Goal: Book appointment/travel/reservation

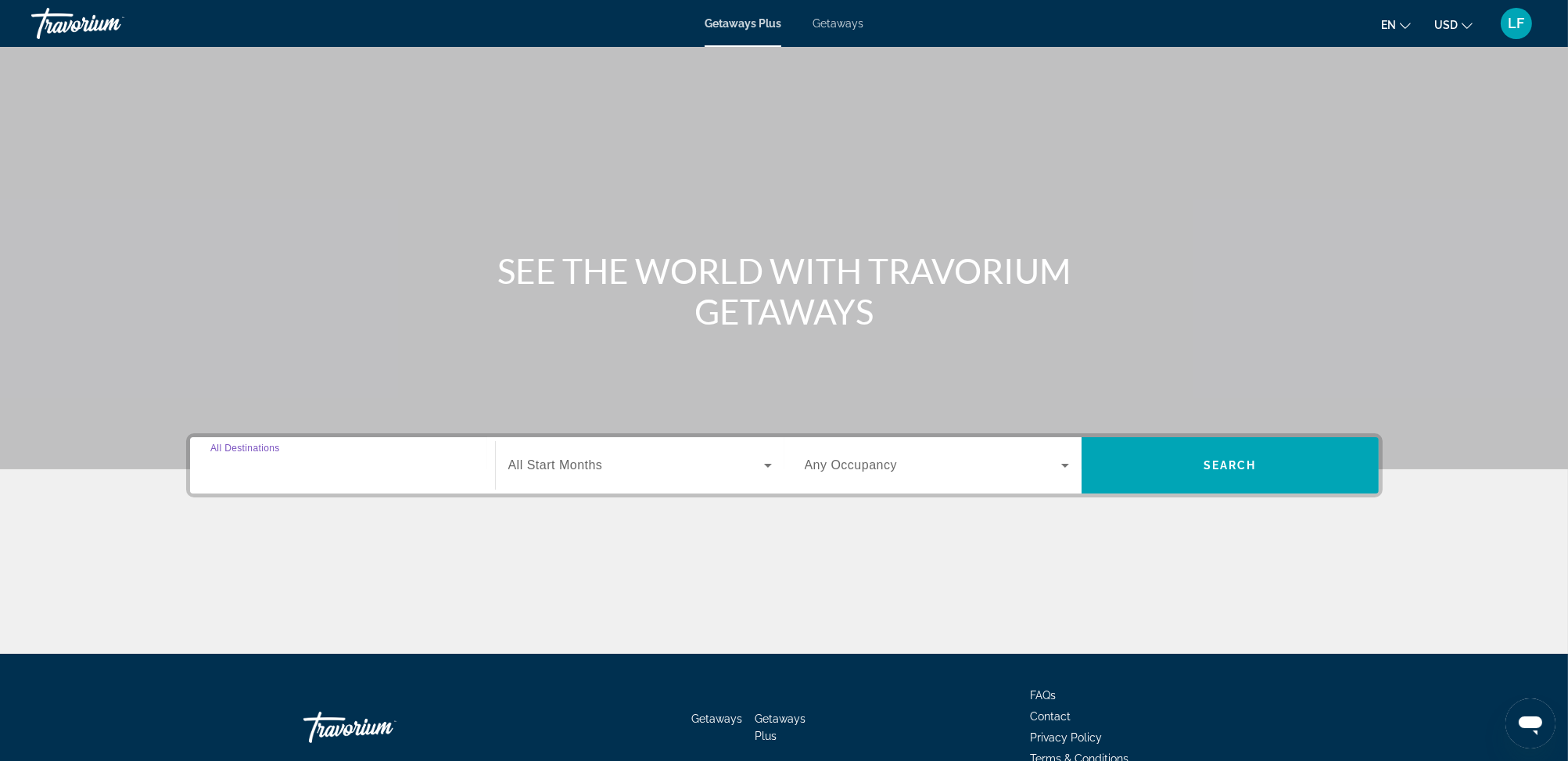
click at [317, 464] on input "Destination All Destinations" at bounding box center [342, 466] width 265 height 19
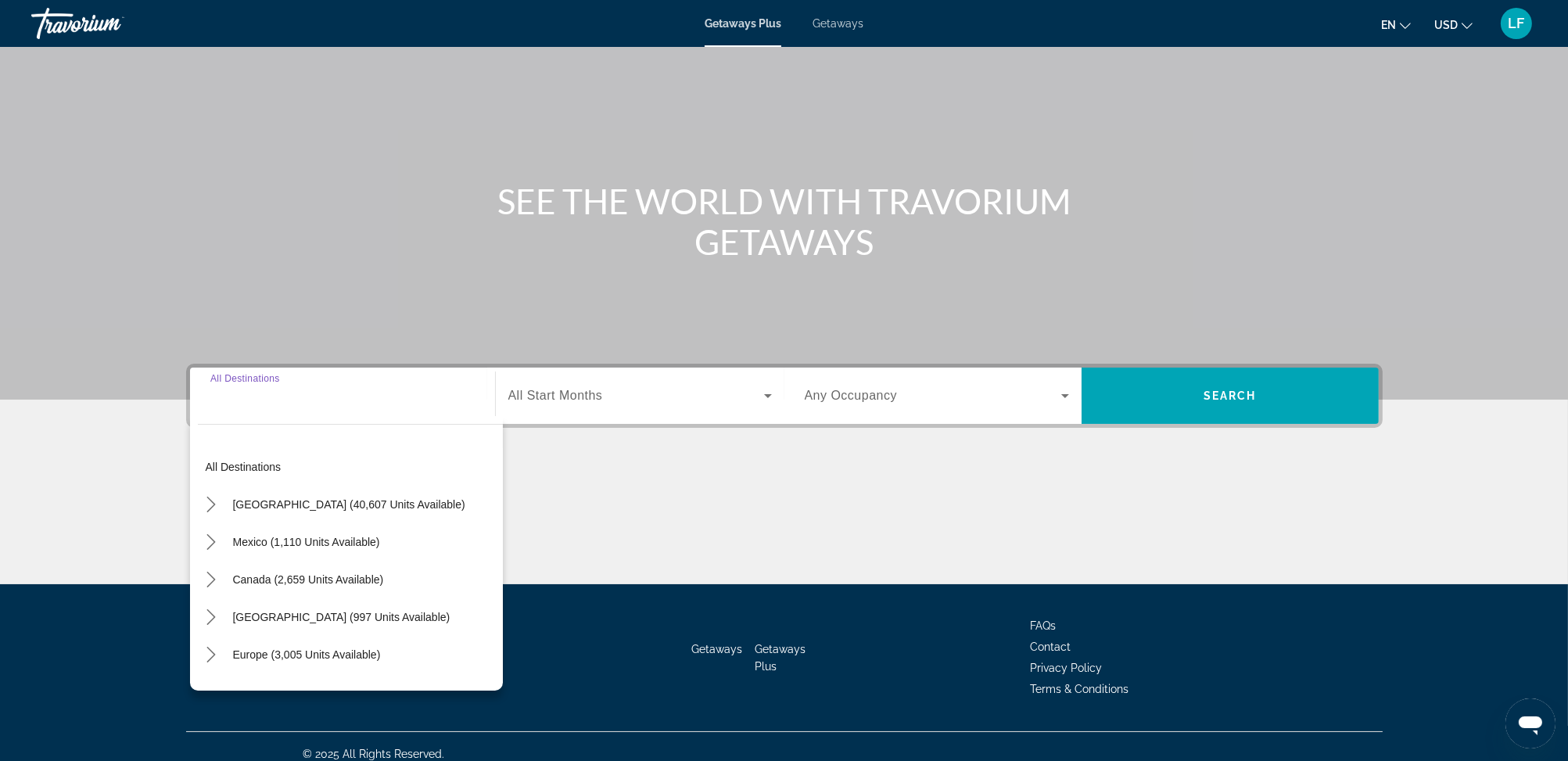
scroll to position [84, 0]
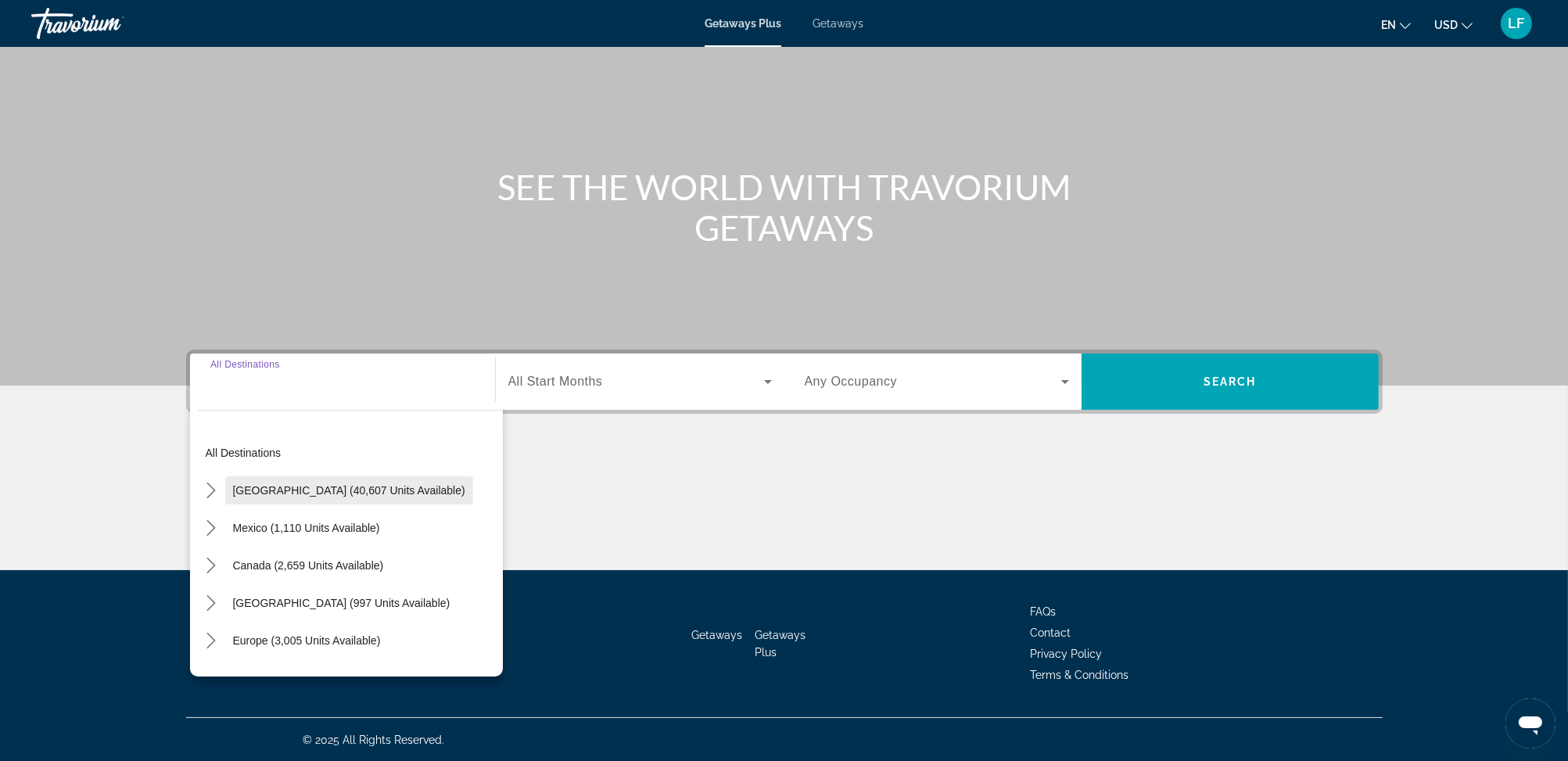
click at [278, 486] on span "[GEOGRAPHIC_DATA] (40,607 units available)" at bounding box center [348, 490] width 232 height 13
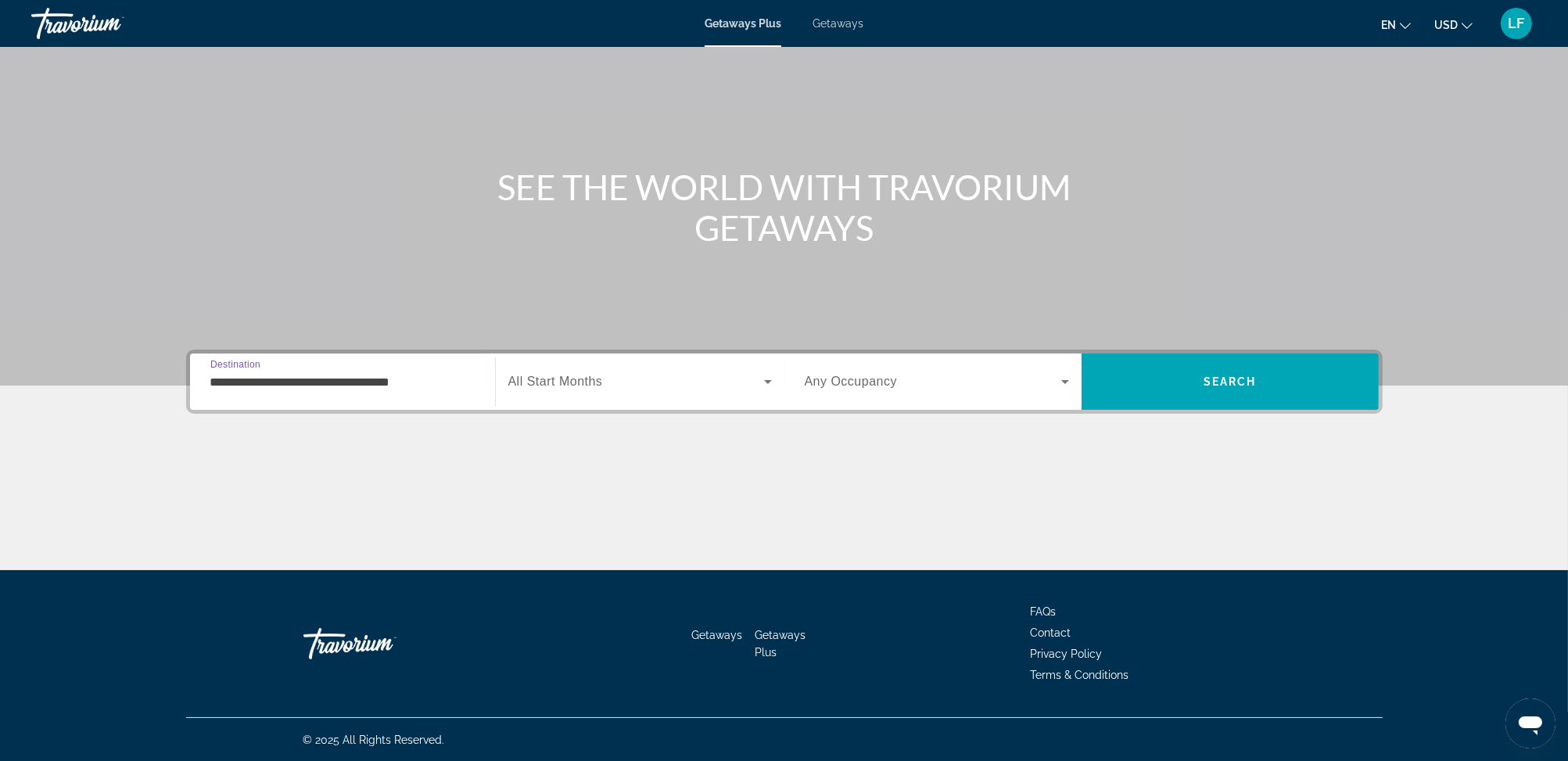
click at [274, 381] on input "**********" at bounding box center [342, 383] width 265 height 19
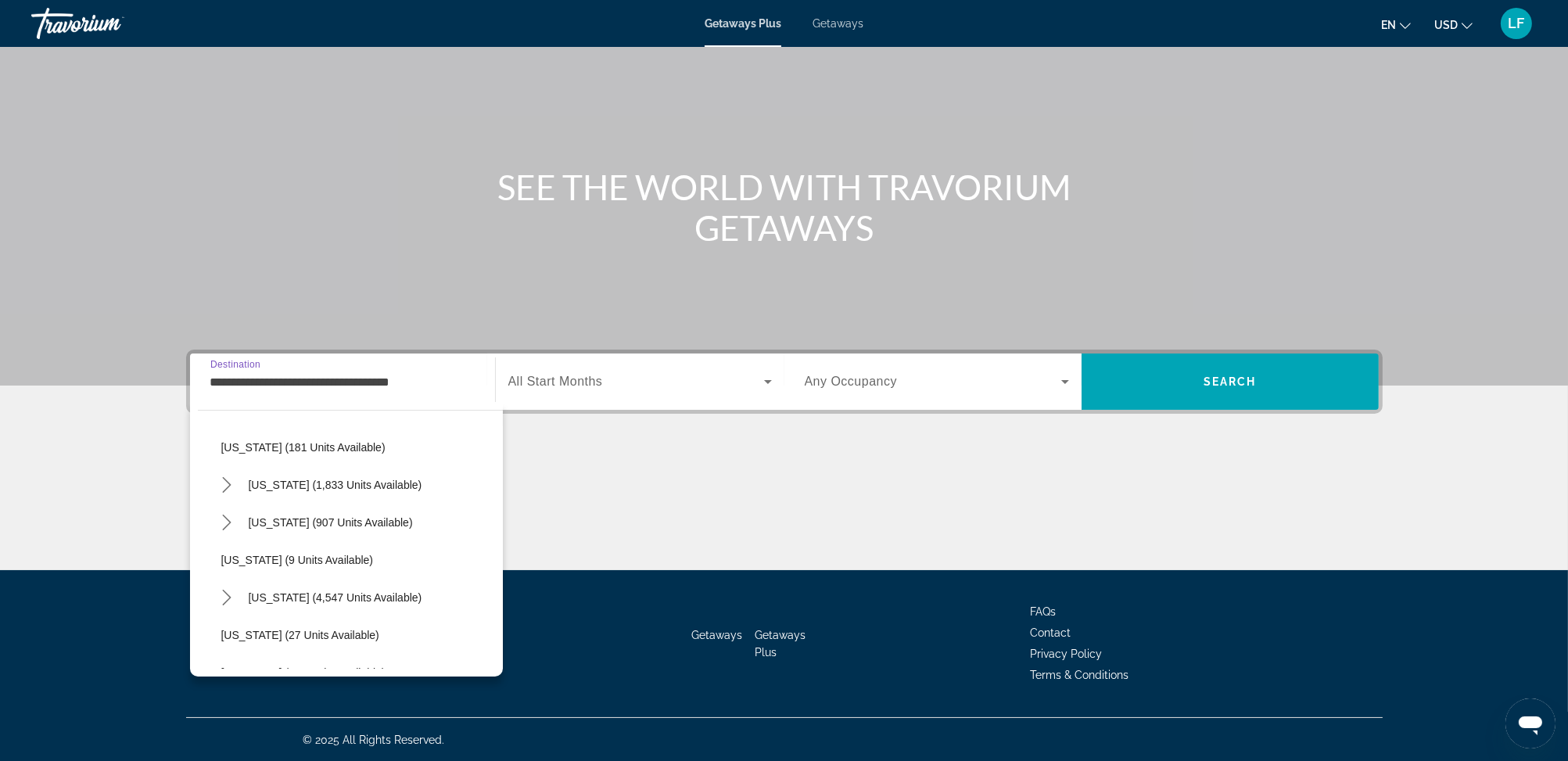
scroll to position [156, 0]
click at [272, 555] on span "[US_STATE] (4,547 units available)" at bounding box center [335, 558] width 173 height 13
type input "**********"
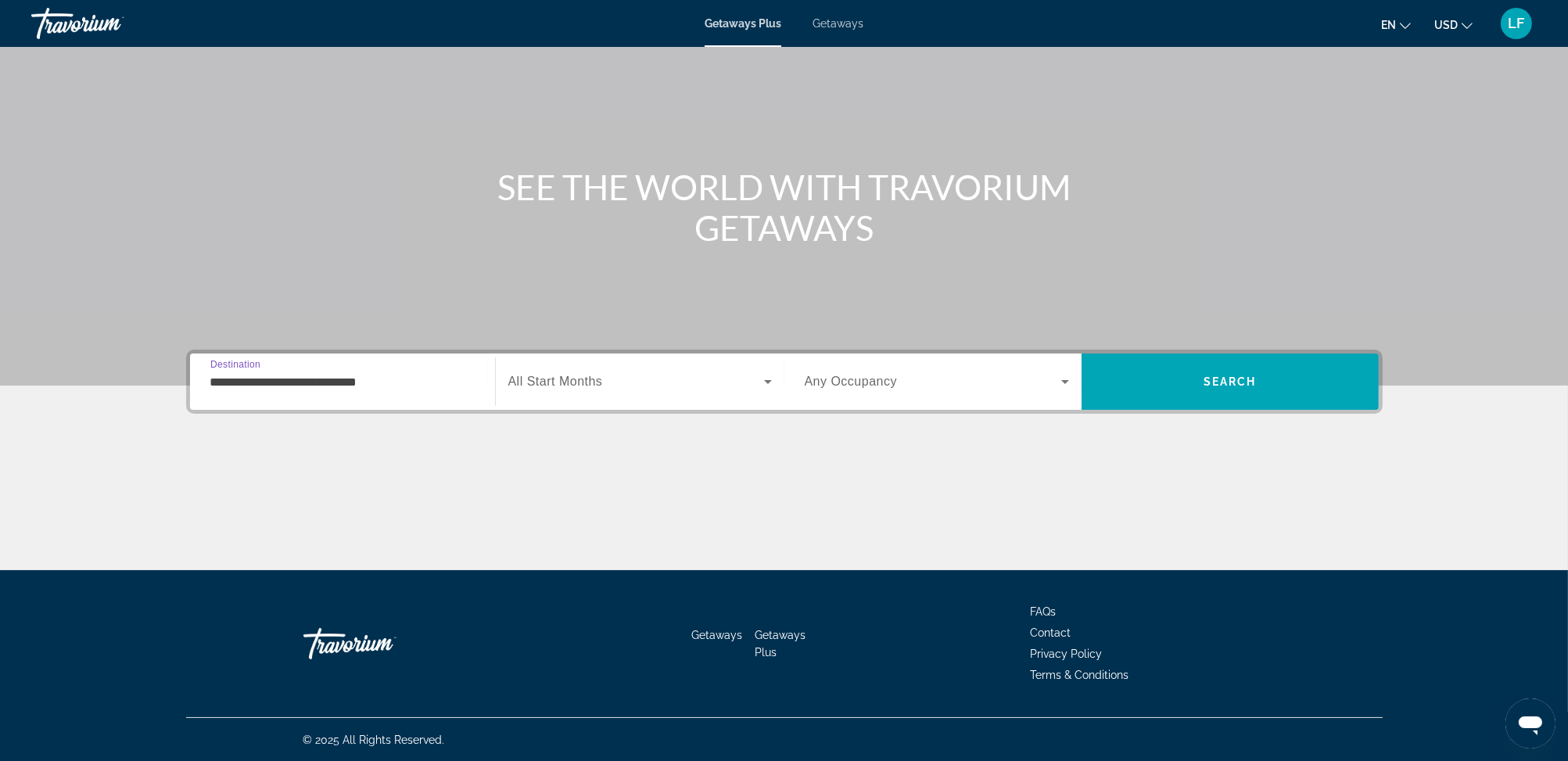
click at [761, 378] on icon "Search widget" at bounding box center [768, 382] width 19 height 19
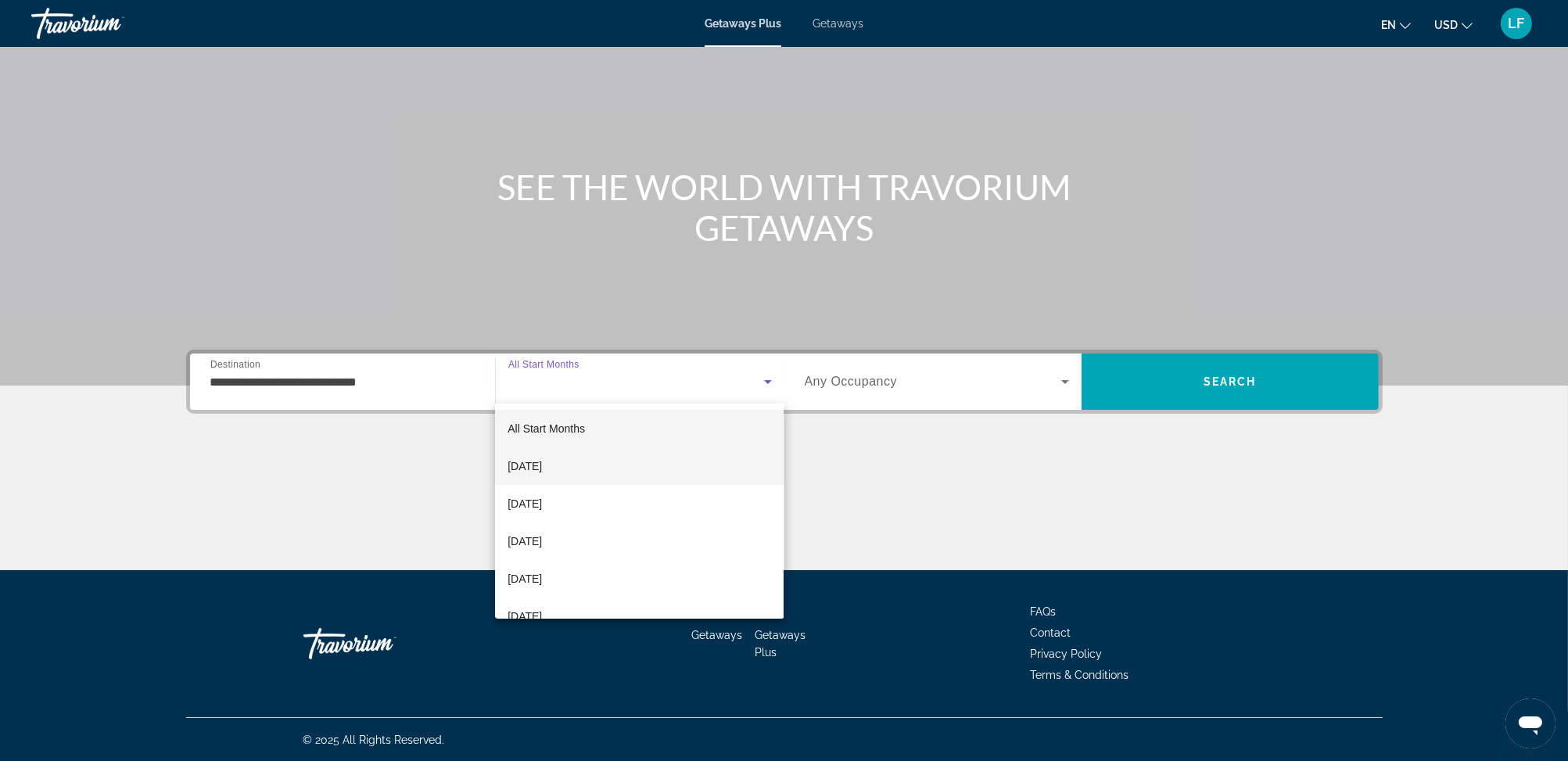
click at [613, 465] on mat-option "[DATE]" at bounding box center [639, 466] width 289 height 38
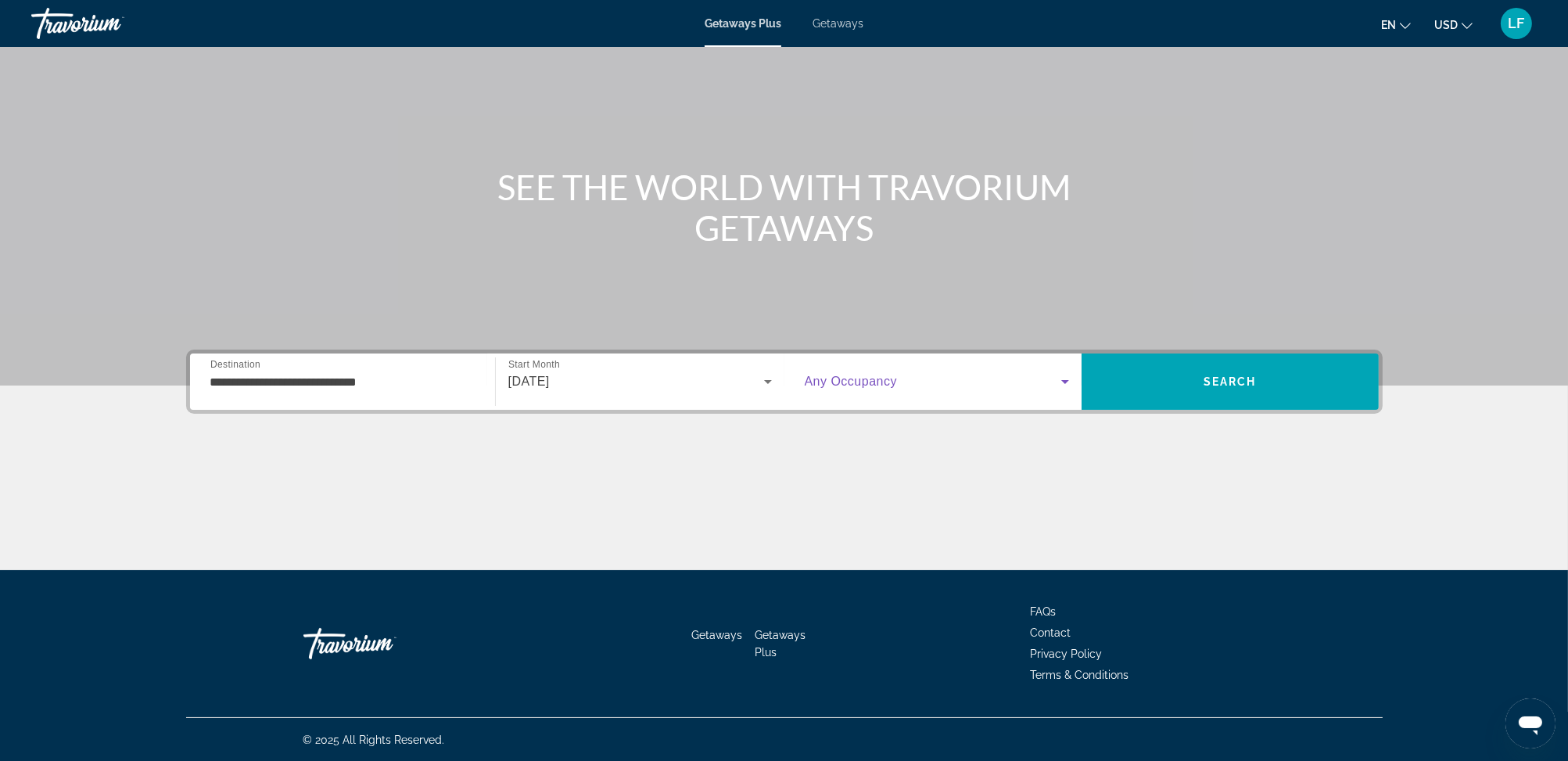
click at [1066, 379] on icon "Search widget" at bounding box center [1065, 382] width 19 height 19
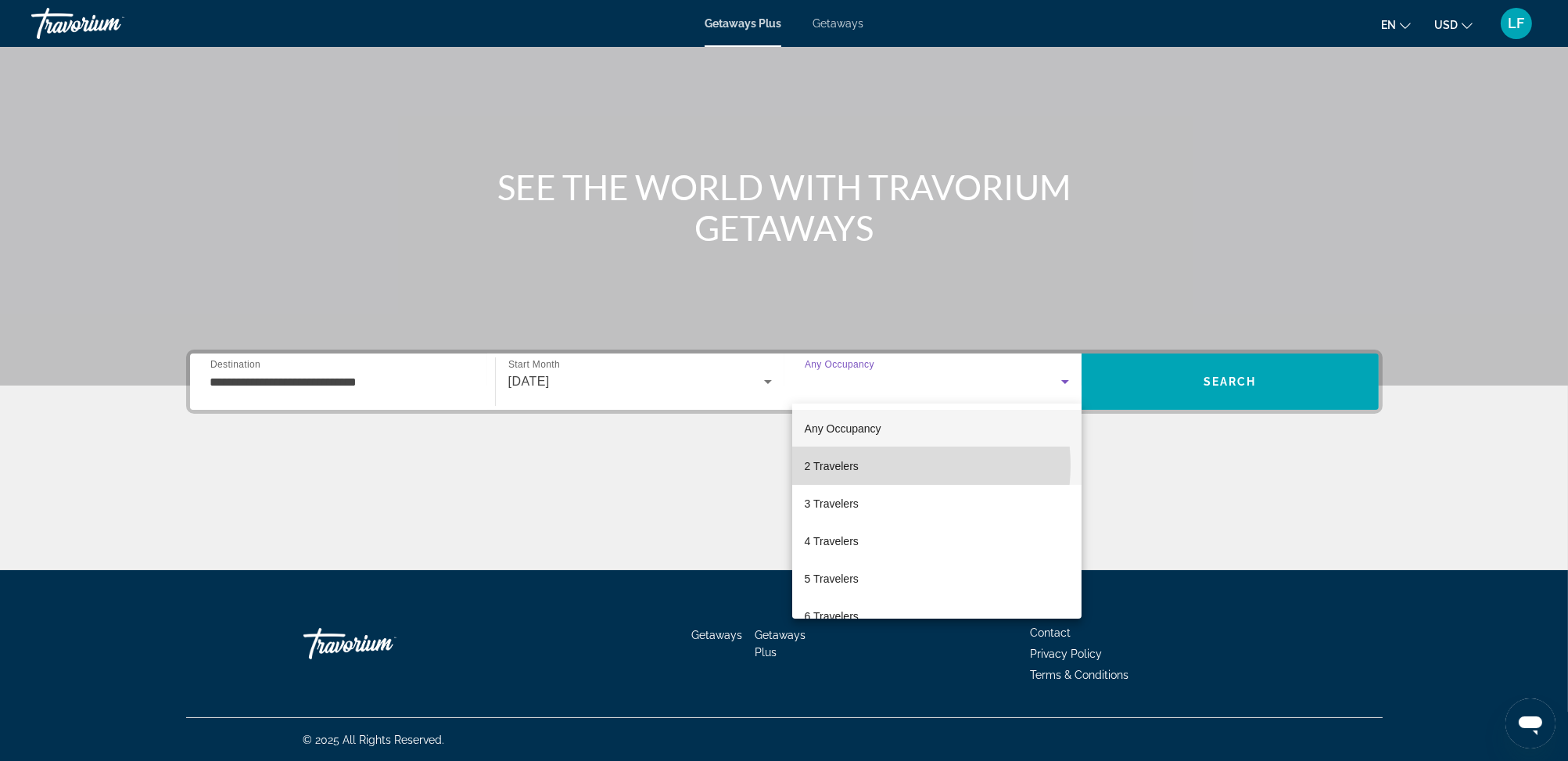
click at [890, 465] on mat-option "2 Travelers" at bounding box center [937, 466] width 290 height 38
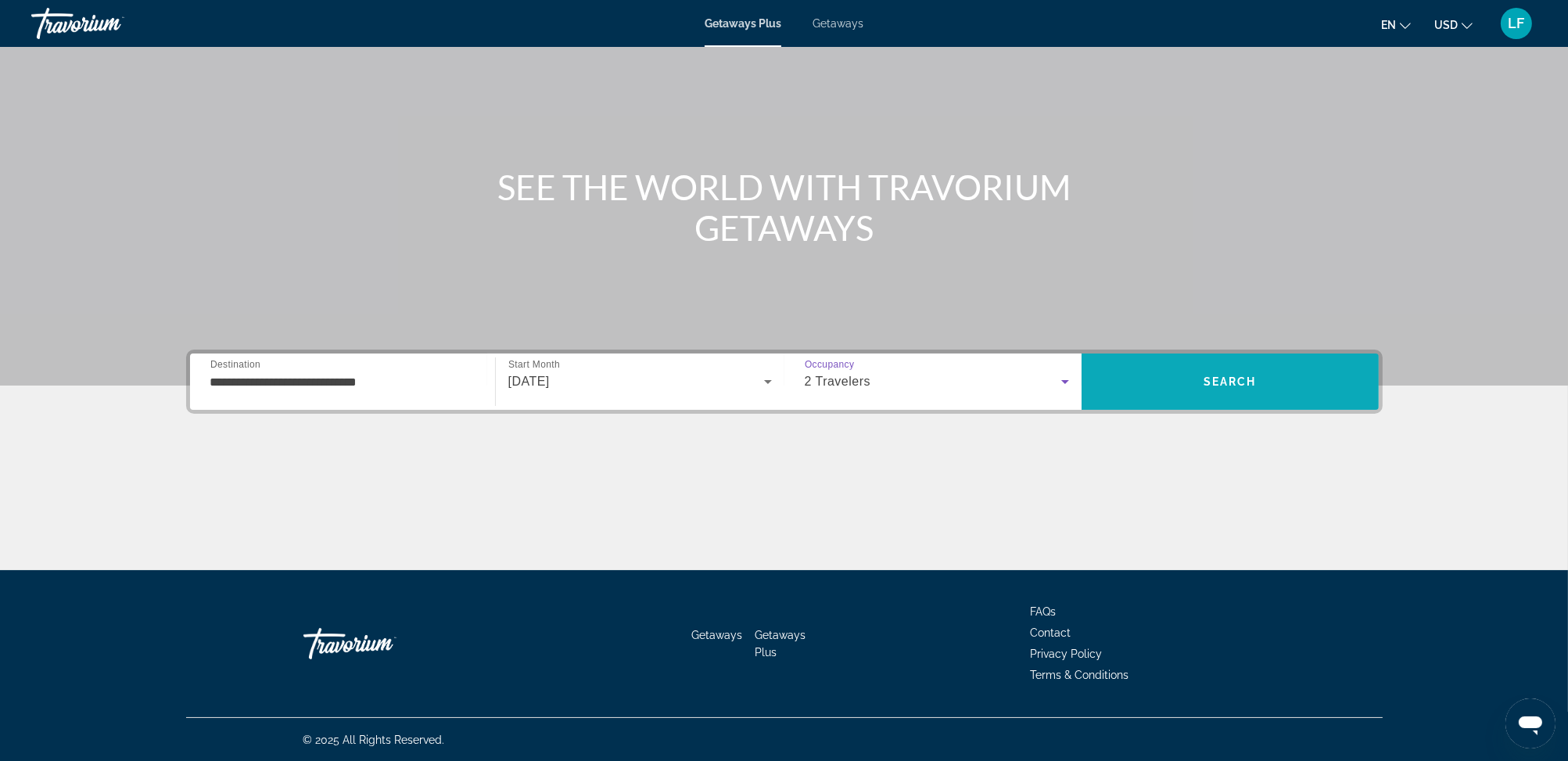
click at [1185, 375] on span "Search" at bounding box center [1230, 382] width 297 height 38
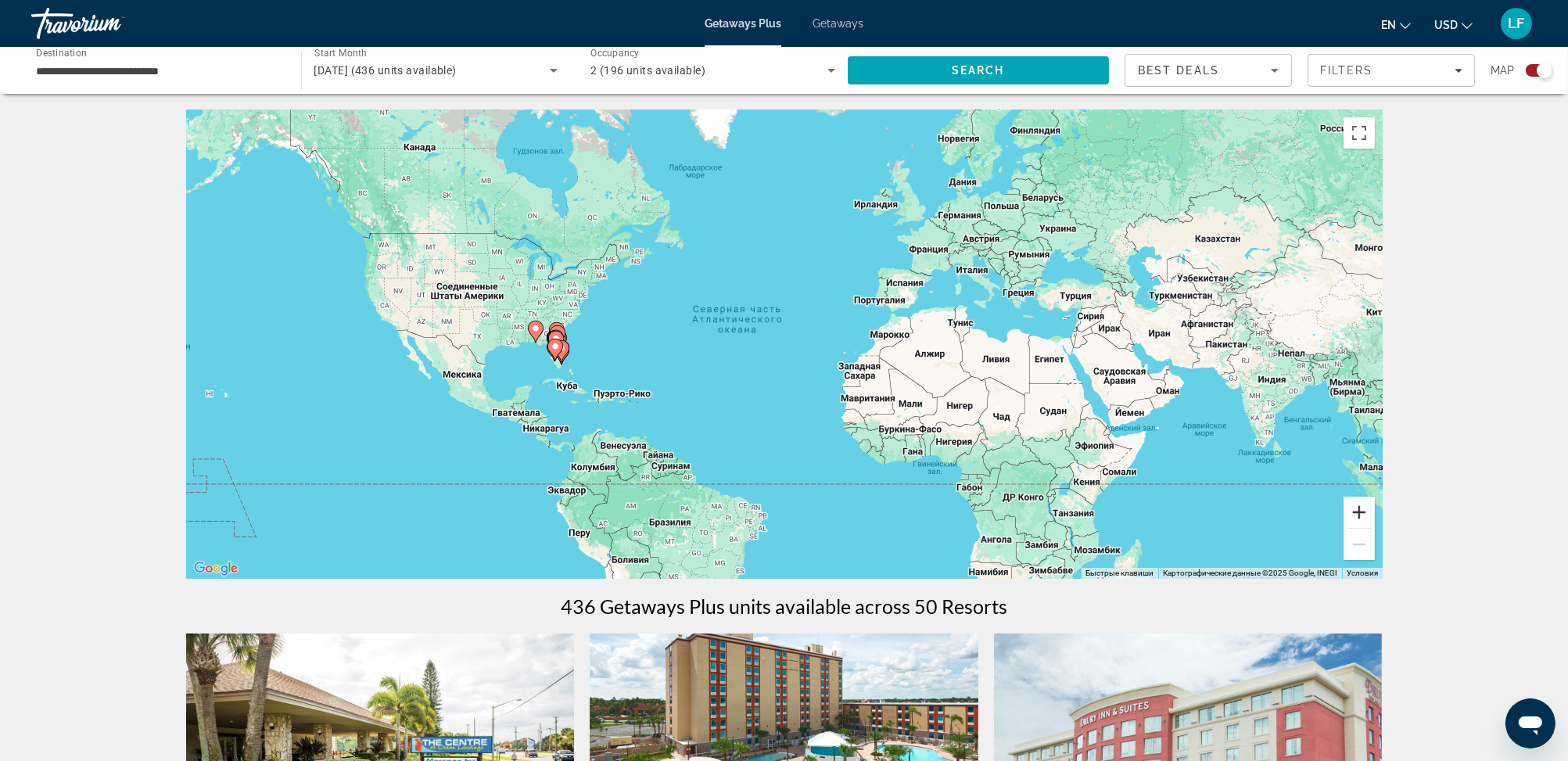
click at [1360, 504] on button "Увеличить" at bounding box center [1359, 512] width 31 height 31
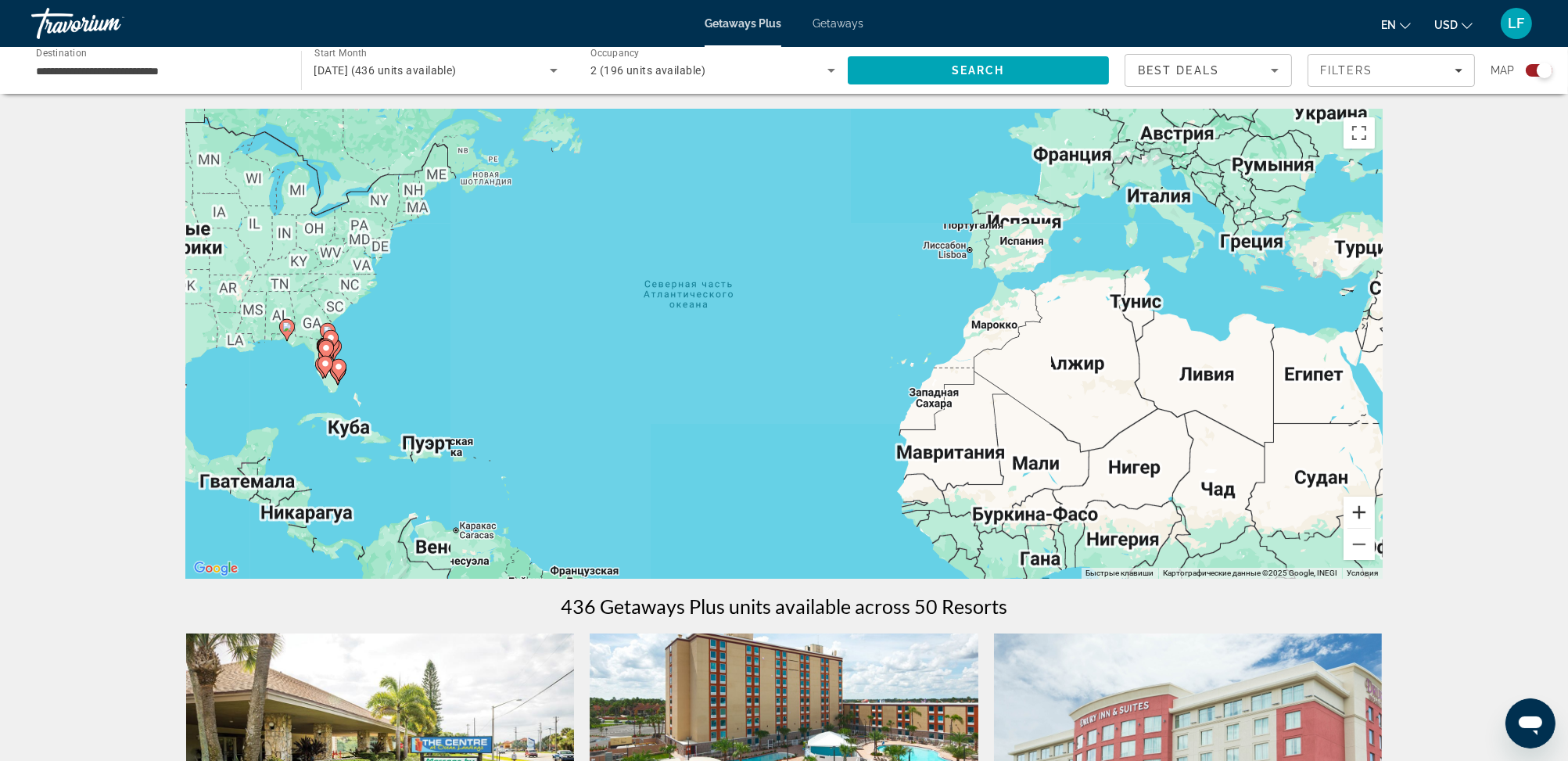
click at [1360, 504] on button "Увеличить" at bounding box center [1359, 512] width 31 height 31
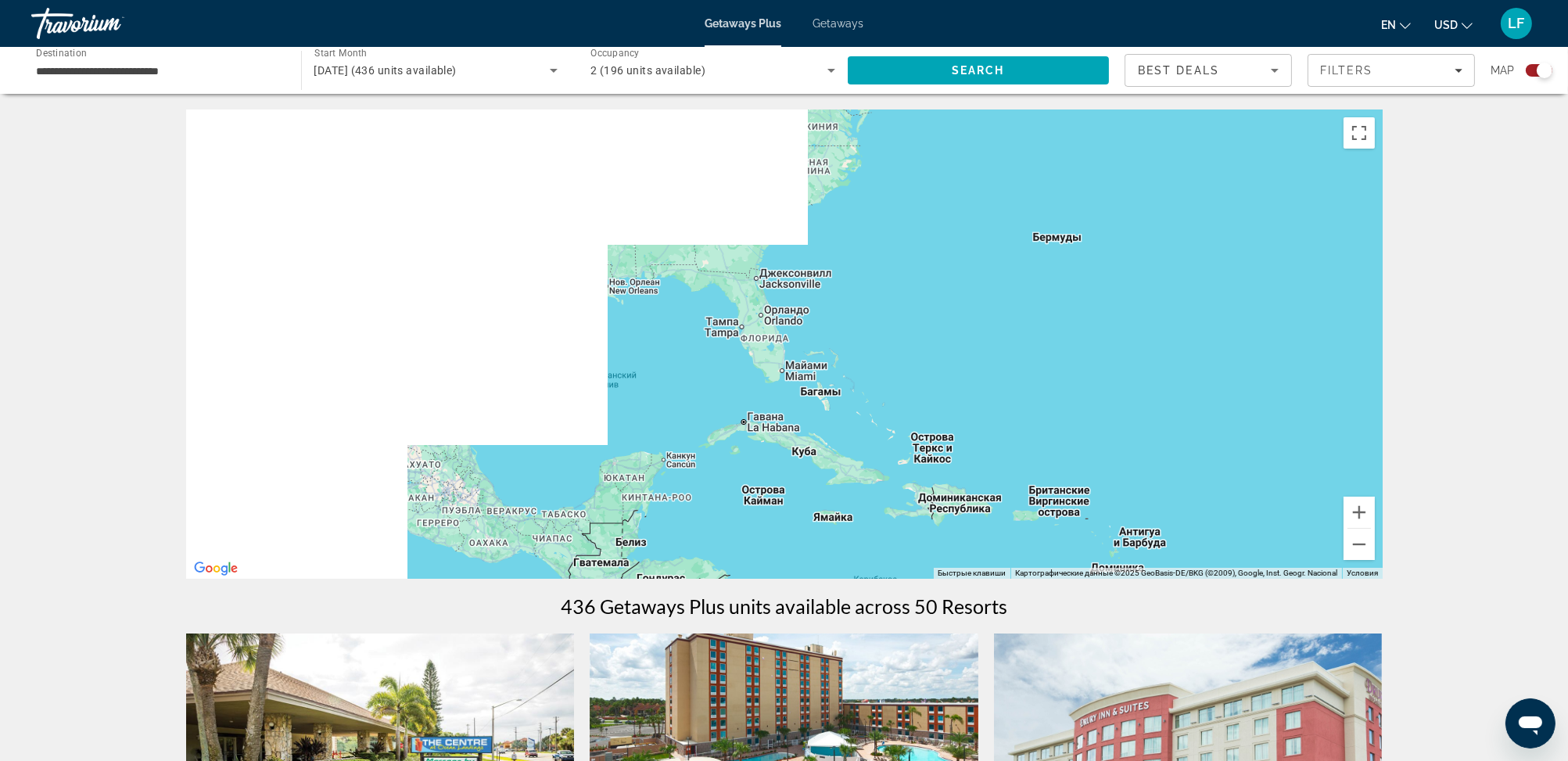
drag, startPoint x: 521, startPoint y: 452, endPoint x: 1413, endPoint y: 392, distance: 894.0
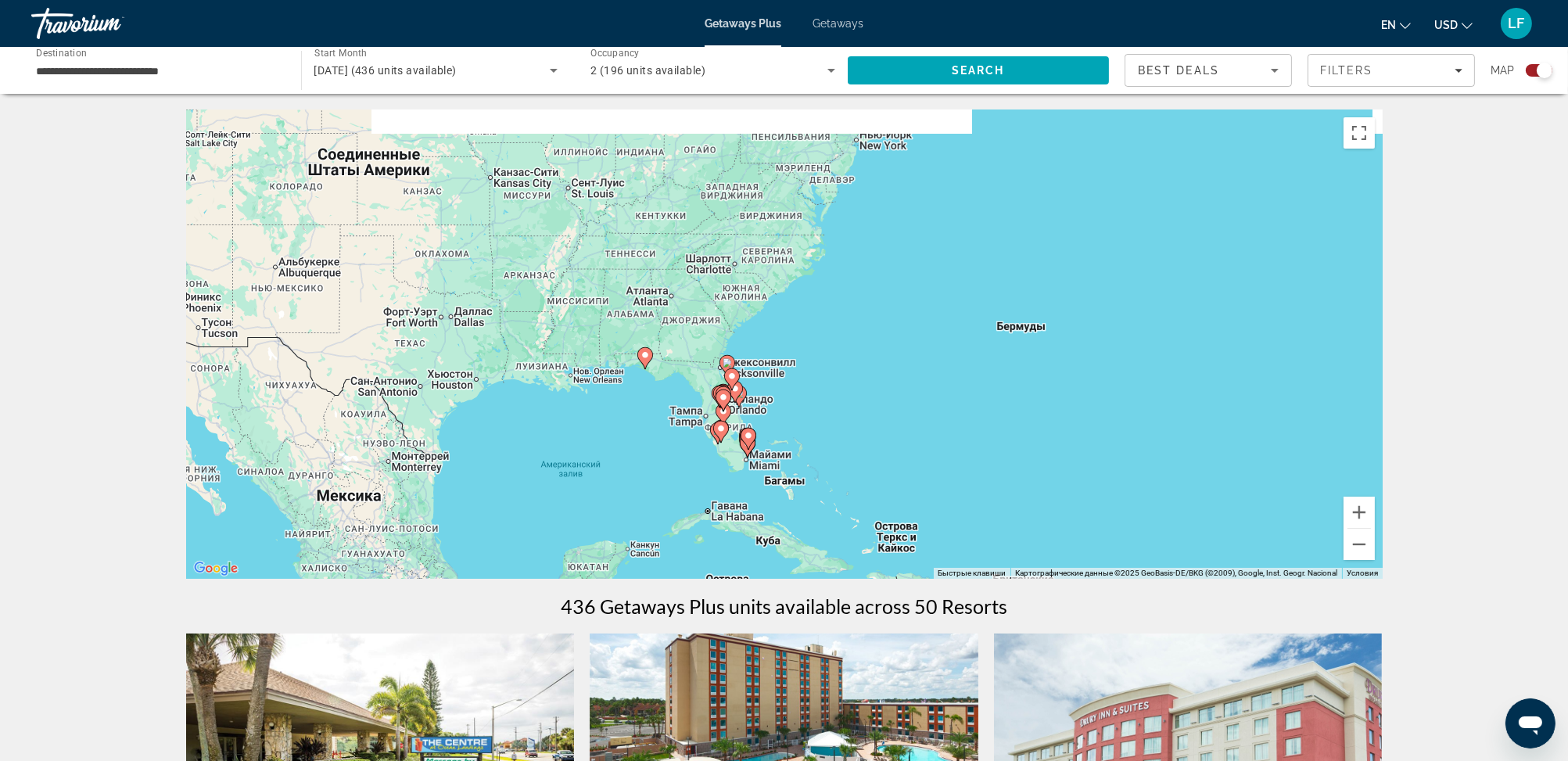
drag, startPoint x: 798, startPoint y: 403, endPoint x: 741, endPoint y: 499, distance: 111.6
click at [741, 499] on div "Чтобы активировать перетаскивание с помощью клавиатуры, нажмите Alt + Ввод. Пос…" at bounding box center [784, 344] width 1196 height 469
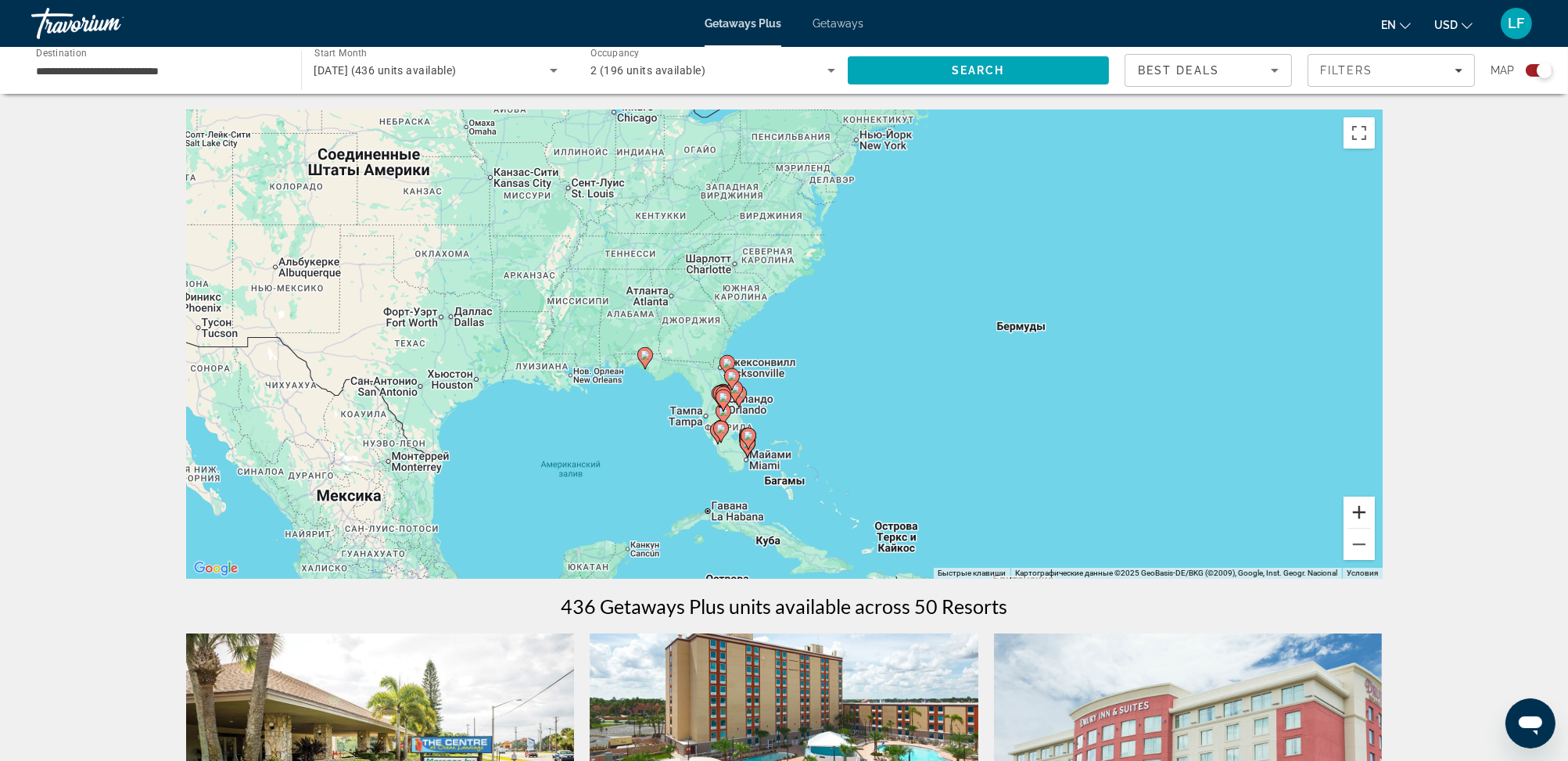
click at [1361, 512] on button "Увеличить" at bounding box center [1359, 512] width 31 height 31
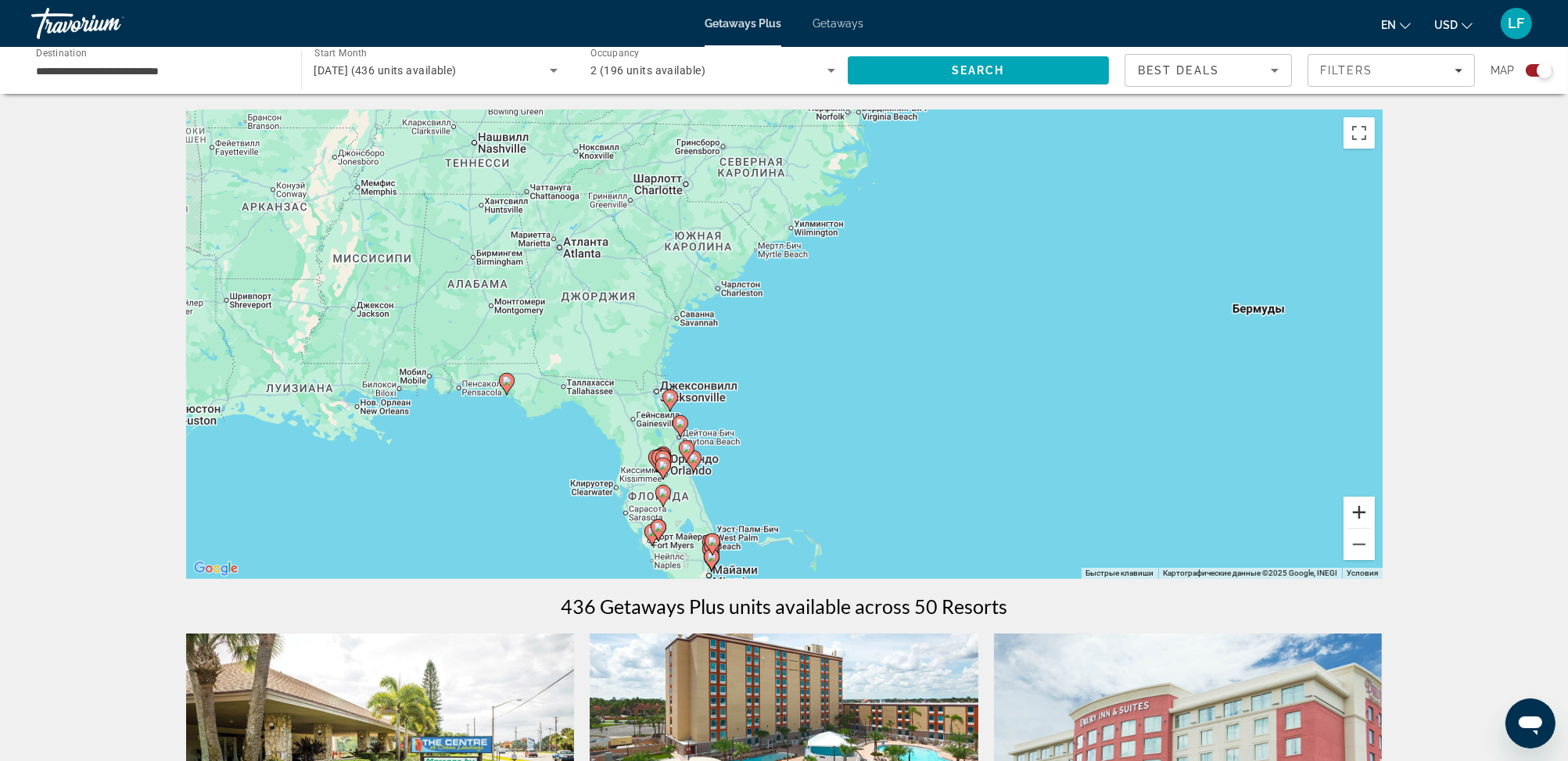
click at [1361, 512] on button "Увеличить" at bounding box center [1359, 512] width 31 height 31
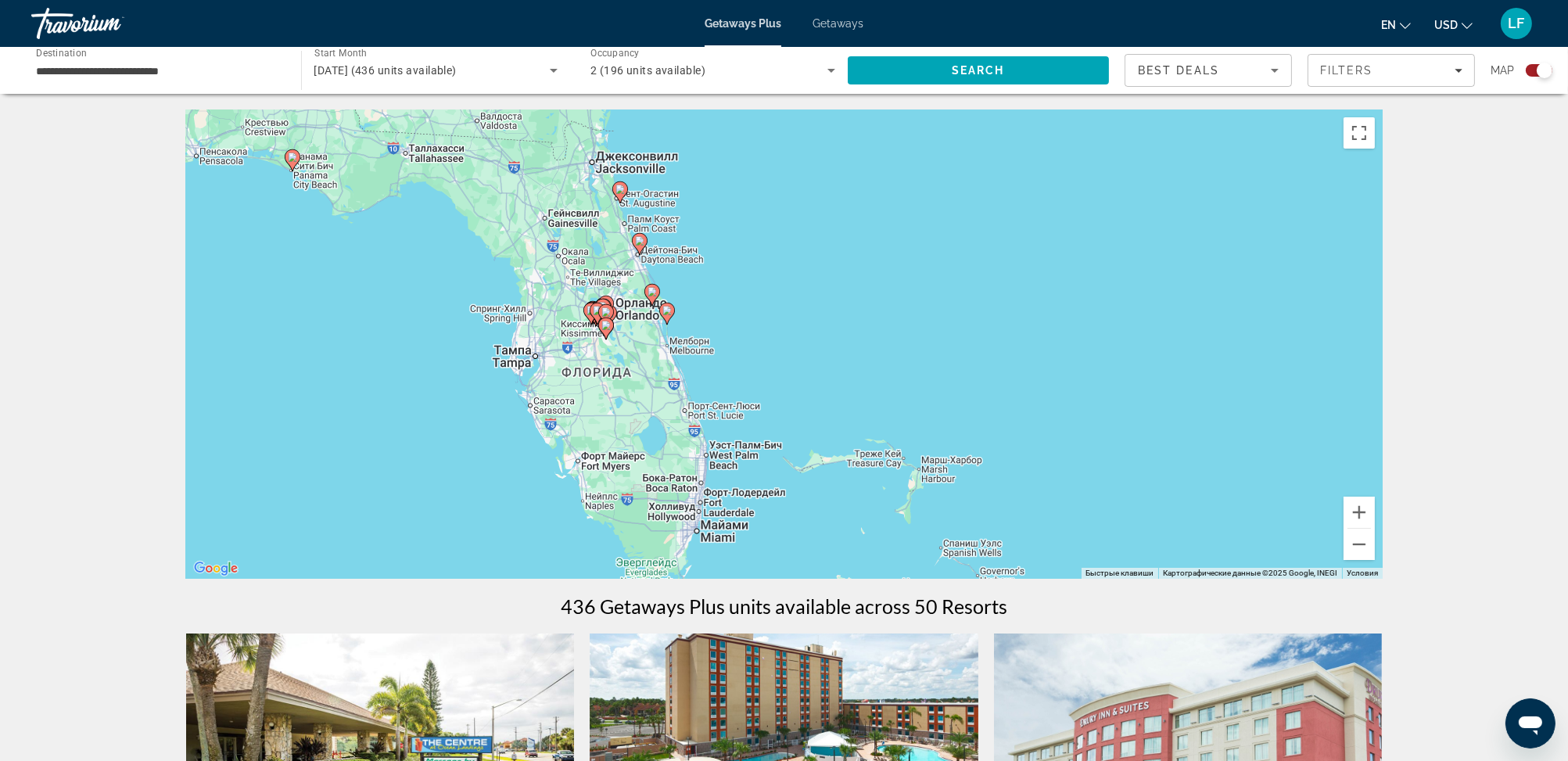
drag, startPoint x: 1064, startPoint y: 502, endPoint x: 1127, endPoint y: 225, distance: 284.1
click at [1127, 225] on div "Чтобы активировать перетаскивание с помощью клавиатуры, нажмите Alt + Ввод. Пос…" at bounding box center [784, 344] width 1196 height 469
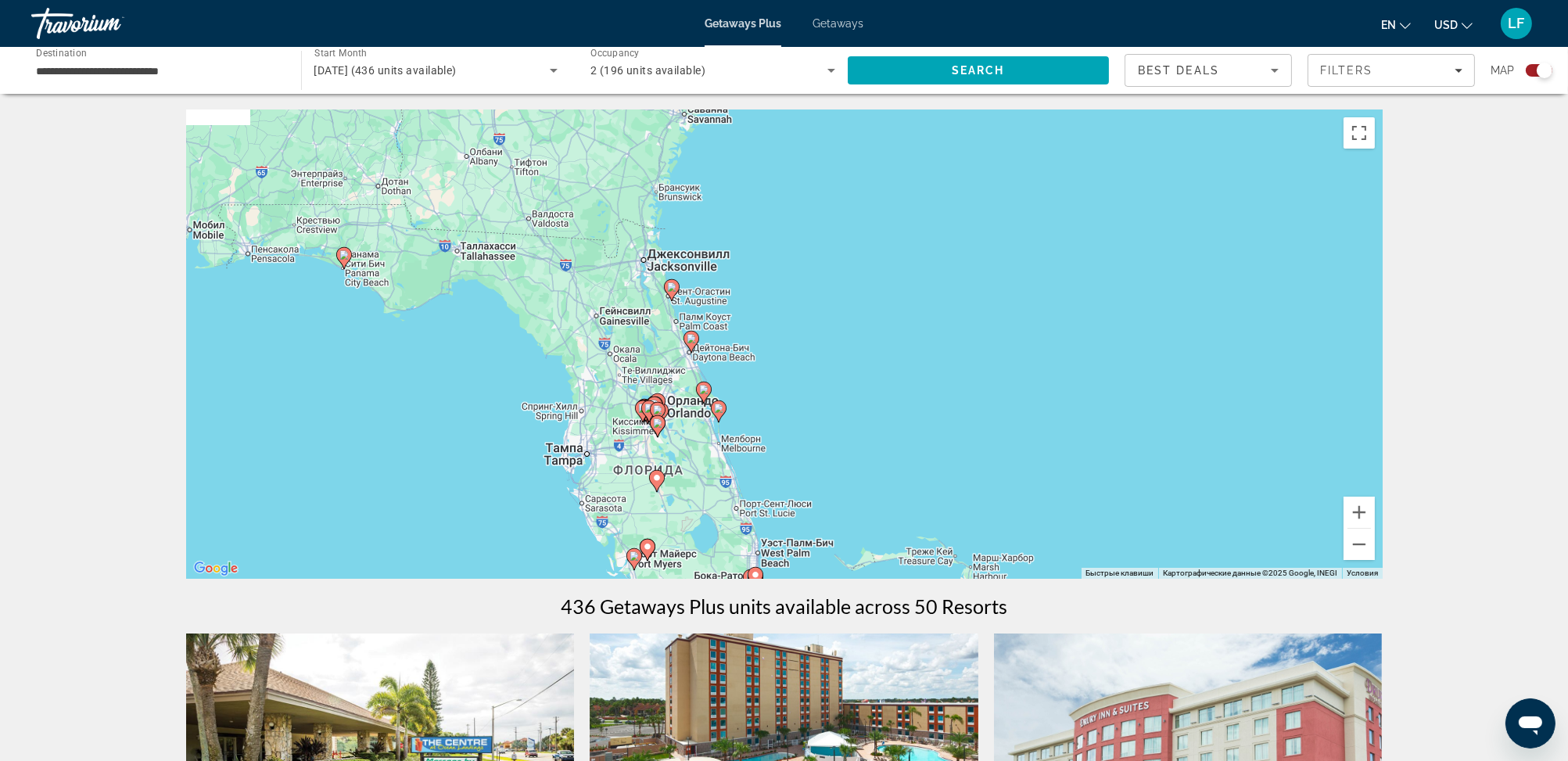
drag, startPoint x: 690, startPoint y: 187, endPoint x: 743, endPoint y: 277, distance: 104.4
click at [743, 286] on div "Чтобы активировать перетаскивание с помощью клавиатуры, нажмите Alt + Ввод. Пос…" at bounding box center [784, 344] width 1196 height 469
click at [1362, 510] on button "Увеличить" at bounding box center [1359, 512] width 31 height 31
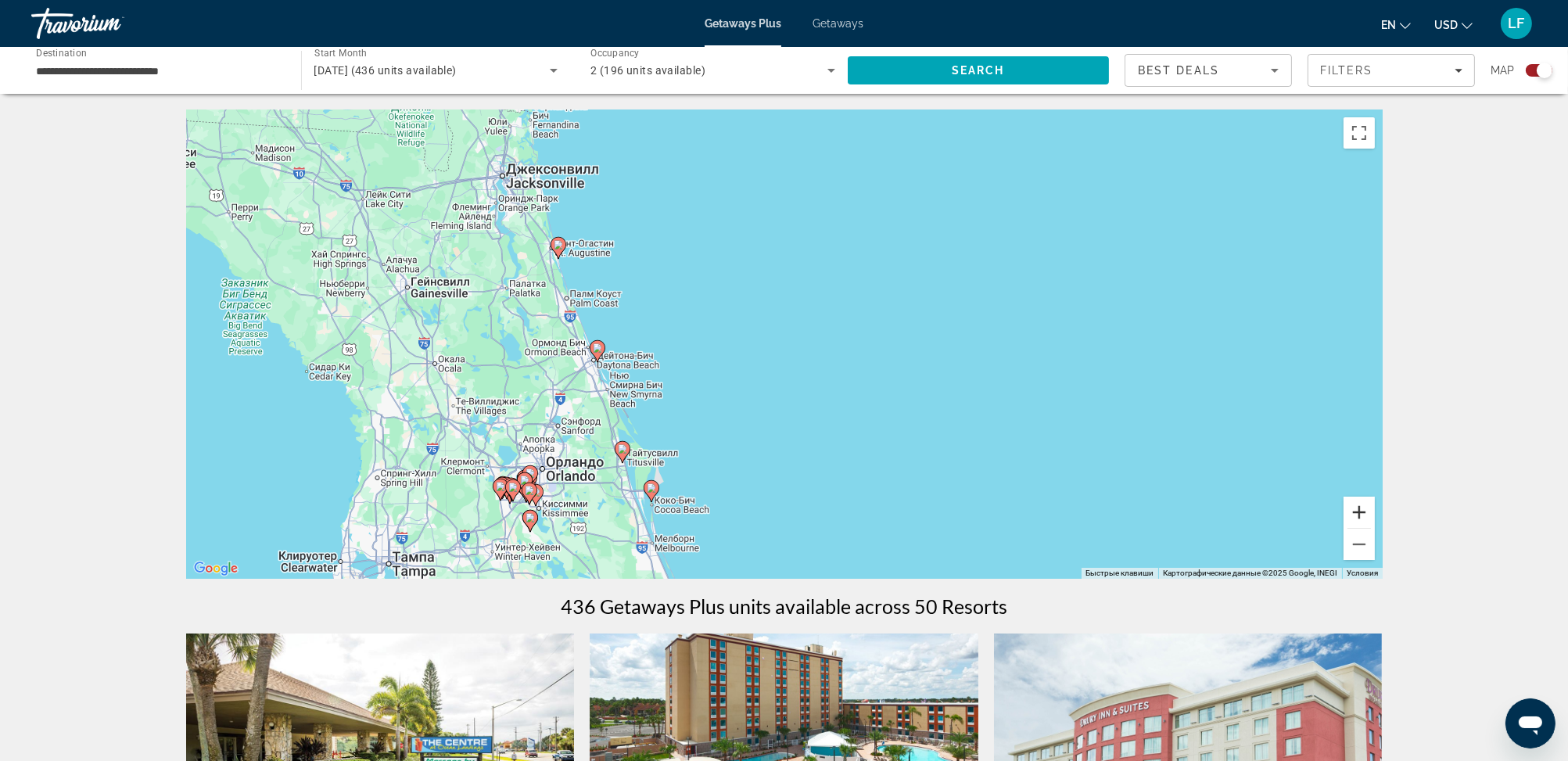
click at [1362, 510] on button "Увеличить" at bounding box center [1359, 512] width 31 height 31
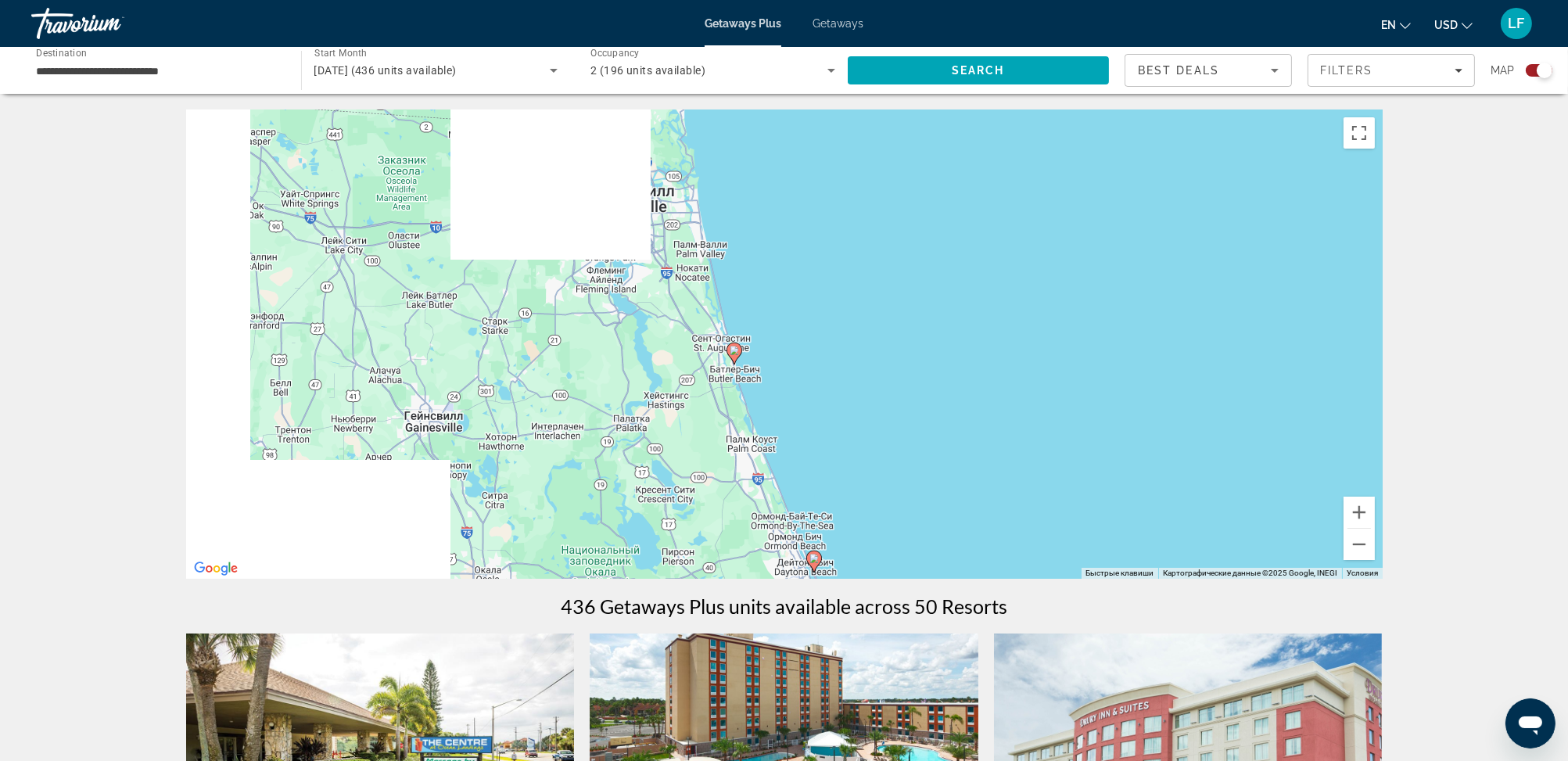
drag, startPoint x: 620, startPoint y: 234, endPoint x: 1025, endPoint y: 426, distance: 448.2
click at [1025, 426] on div "Чтобы активировать перетаскивание с помощью клавиатуры, нажмите Alt + Ввод. Пос…" at bounding box center [784, 344] width 1196 height 469
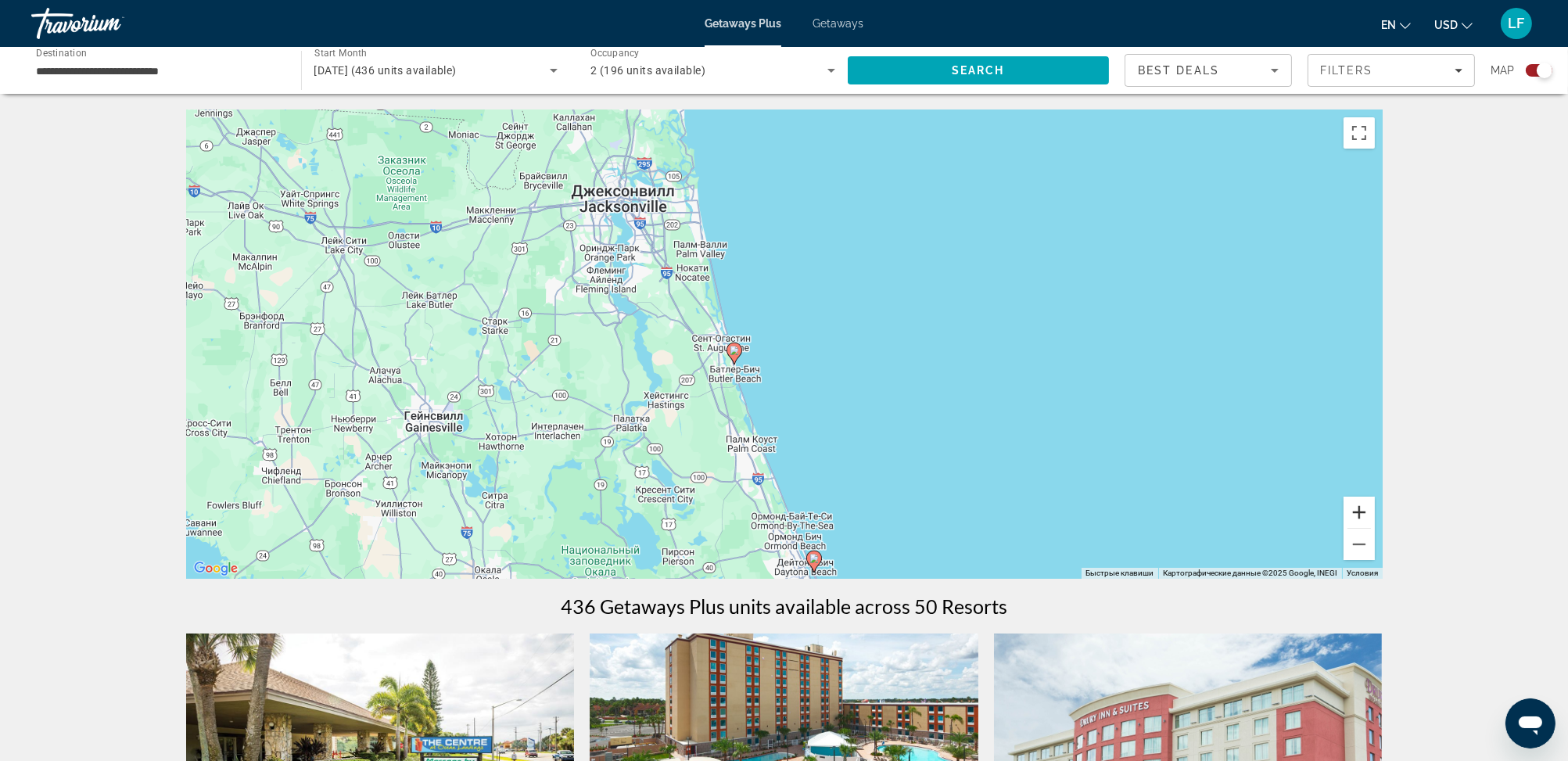
click at [1363, 510] on button "Увеличить" at bounding box center [1359, 512] width 31 height 31
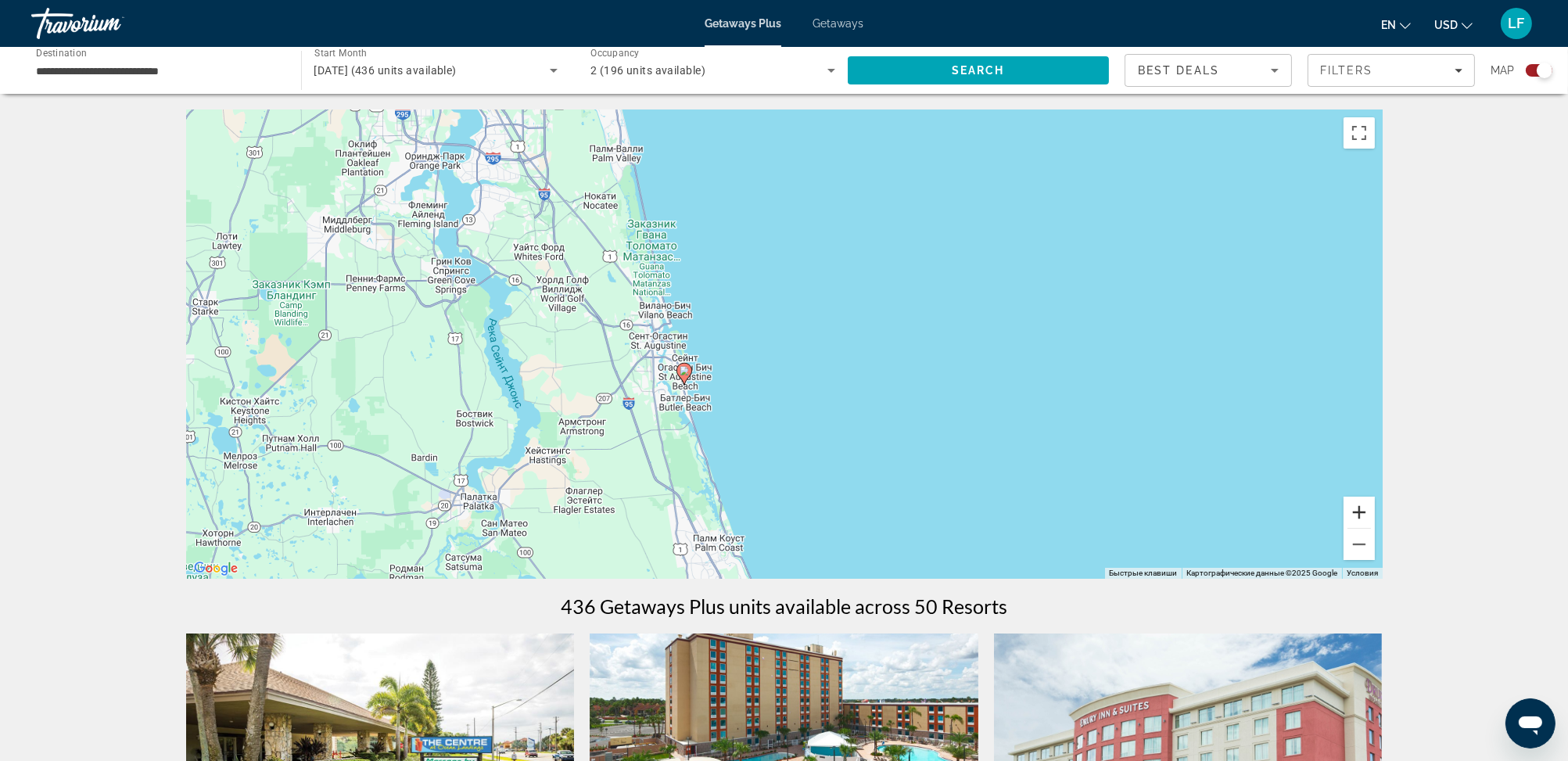
click at [1363, 510] on button "Увеличить" at bounding box center [1359, 512] width 31 height 31
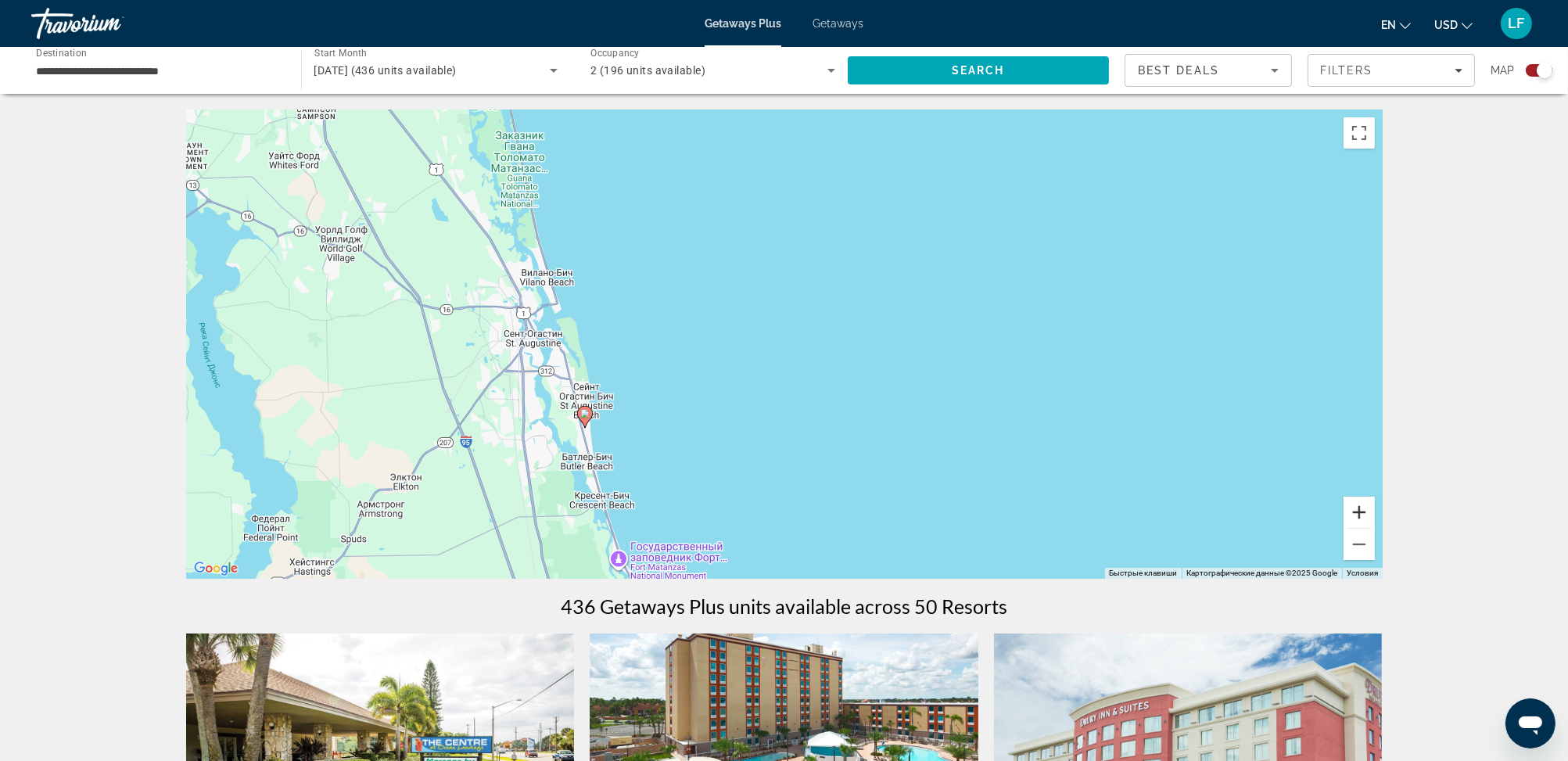
click at [1363, 510] on button "Увеличить" at bounding box center [1359, 512] width 31 height 31
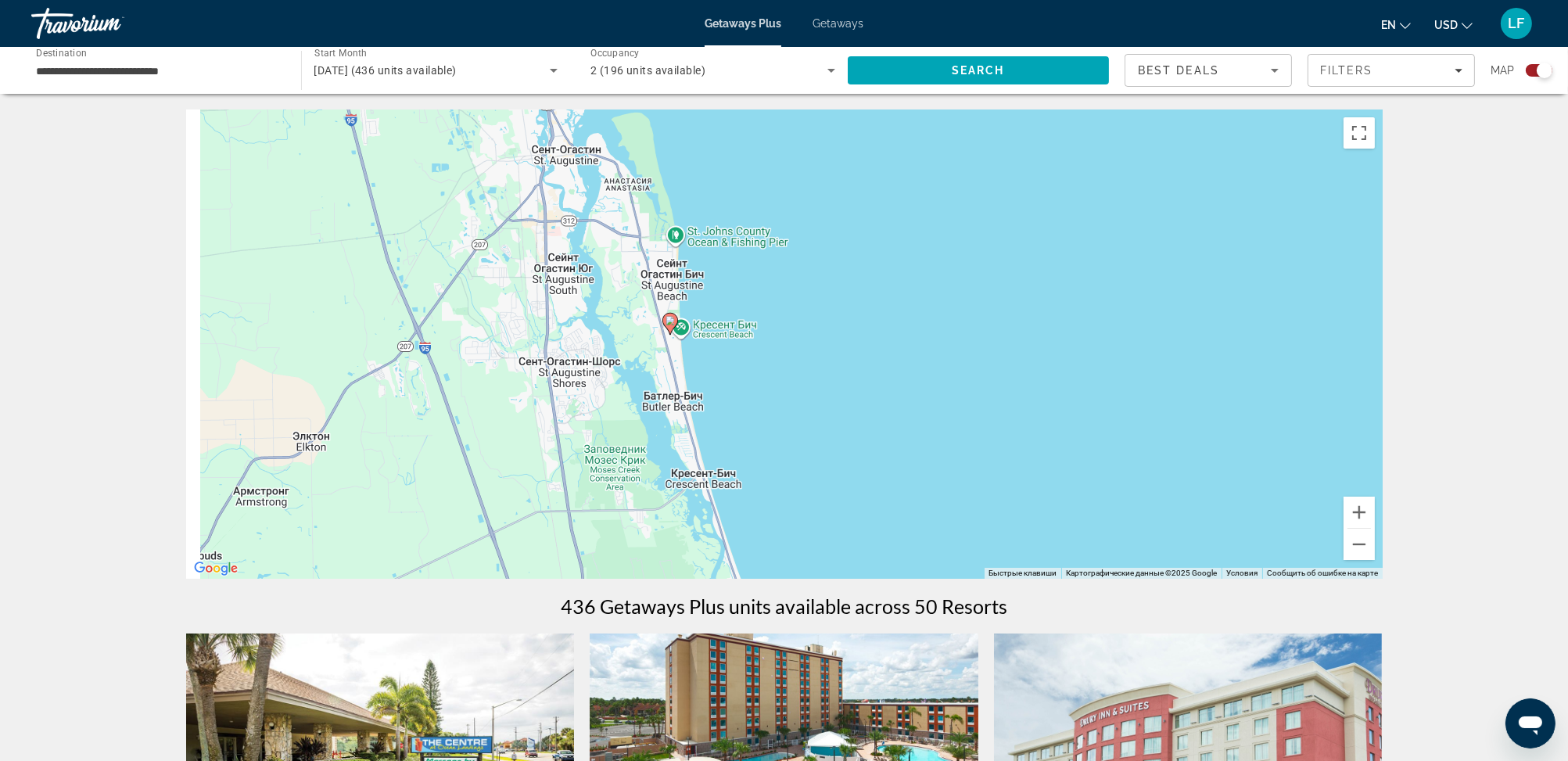
drag, startPoint x: 714, startPoint y: 502, endPoint x: 998, endPoint y: 300, distance: 348.5
click at [1008, 309] on div "Чтобы активировать перетаскивание с помощью клавиатуры, нажмите Alt + Ввод. Пос…" at bounding box center [784, 344] width 1196 height 469
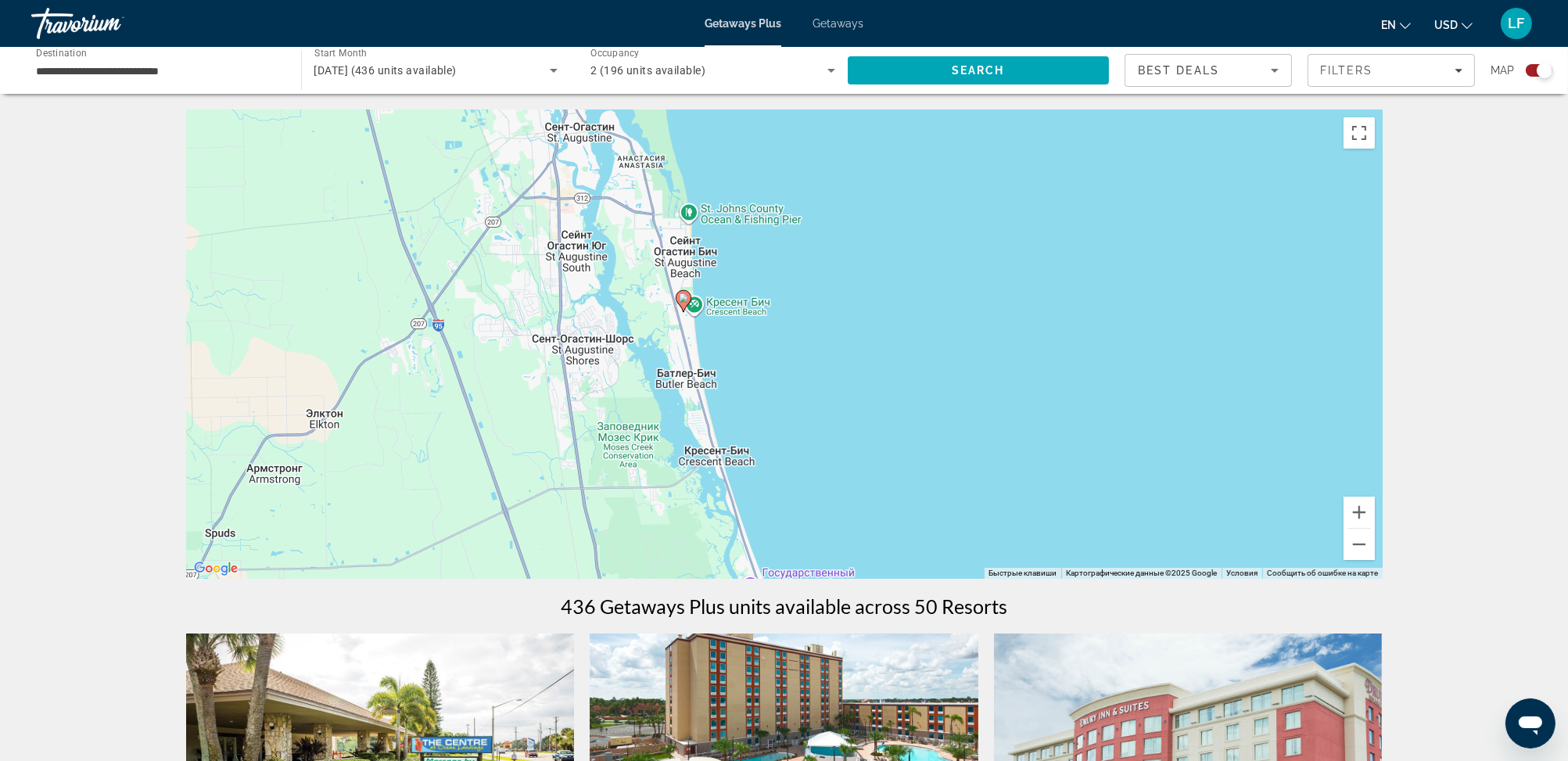
click at [683, 296] on image "Main content" at bounding box center [684, 297] width 9 height 9
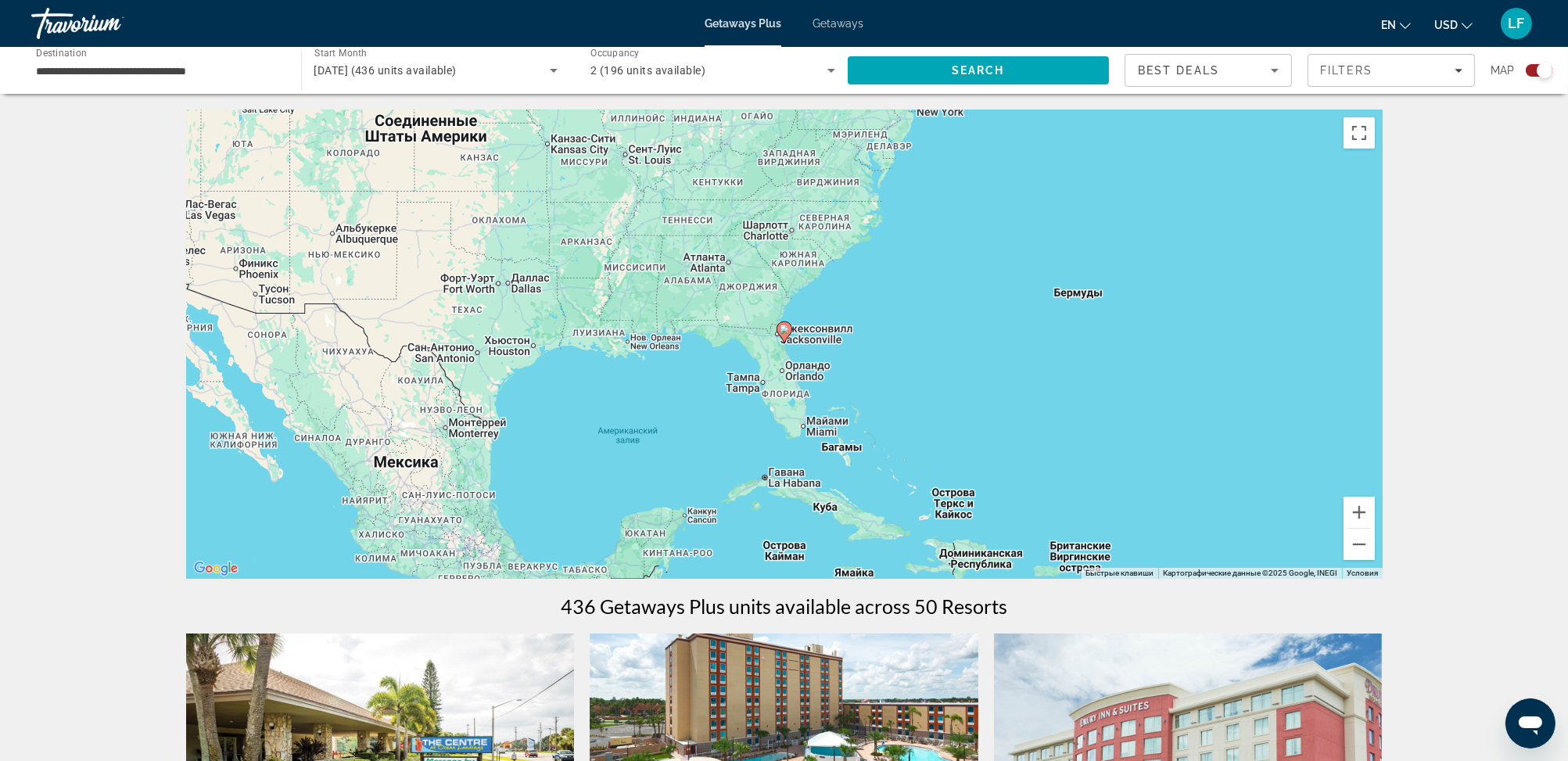
click at [785, 327] on image "Main content" at bounding box center [784, 329] width 9 height 9
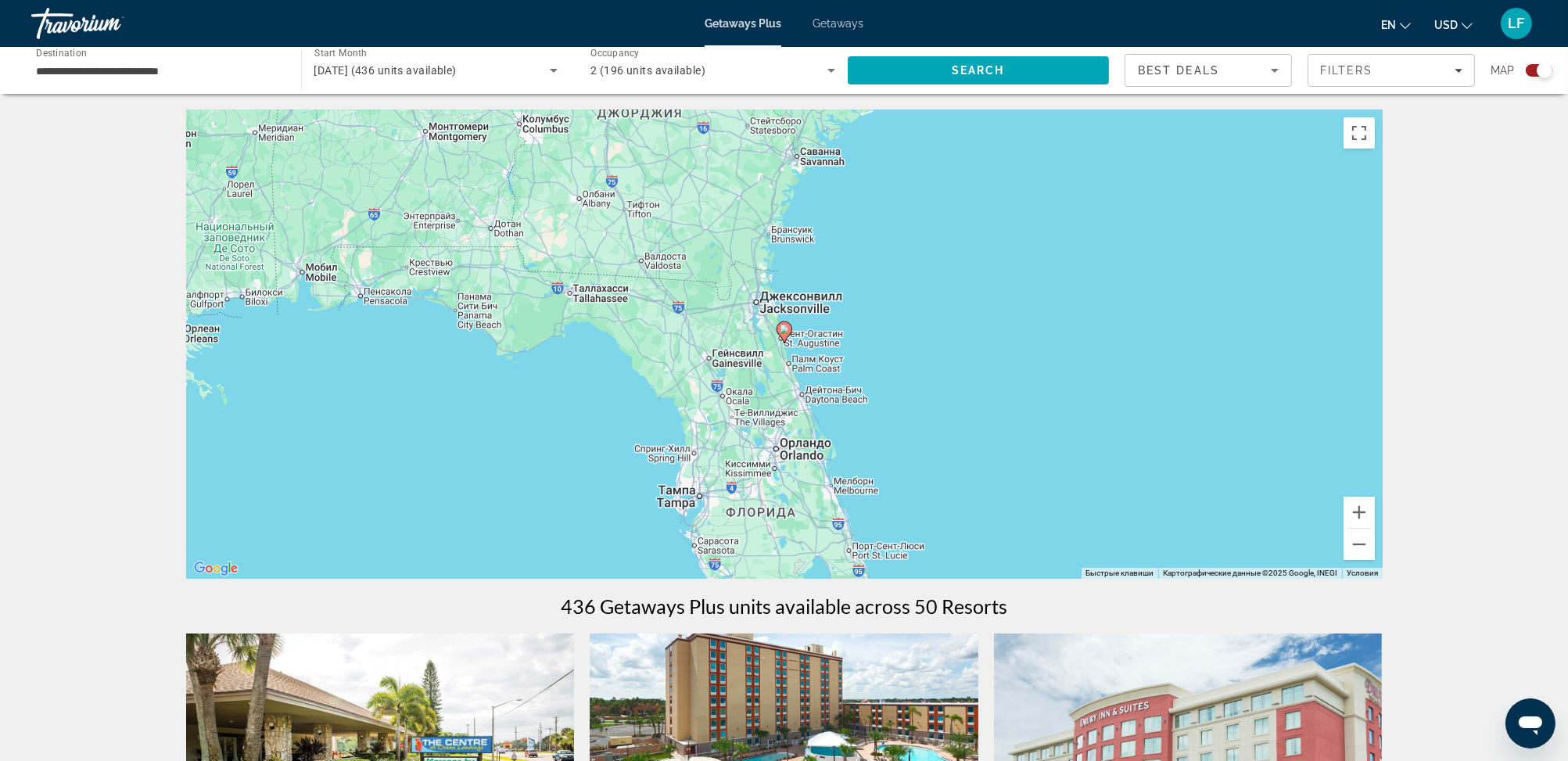
click at [785, 327] on image "Main content" at bounding box center [784, 329] width 9 height 9
type input "**********"
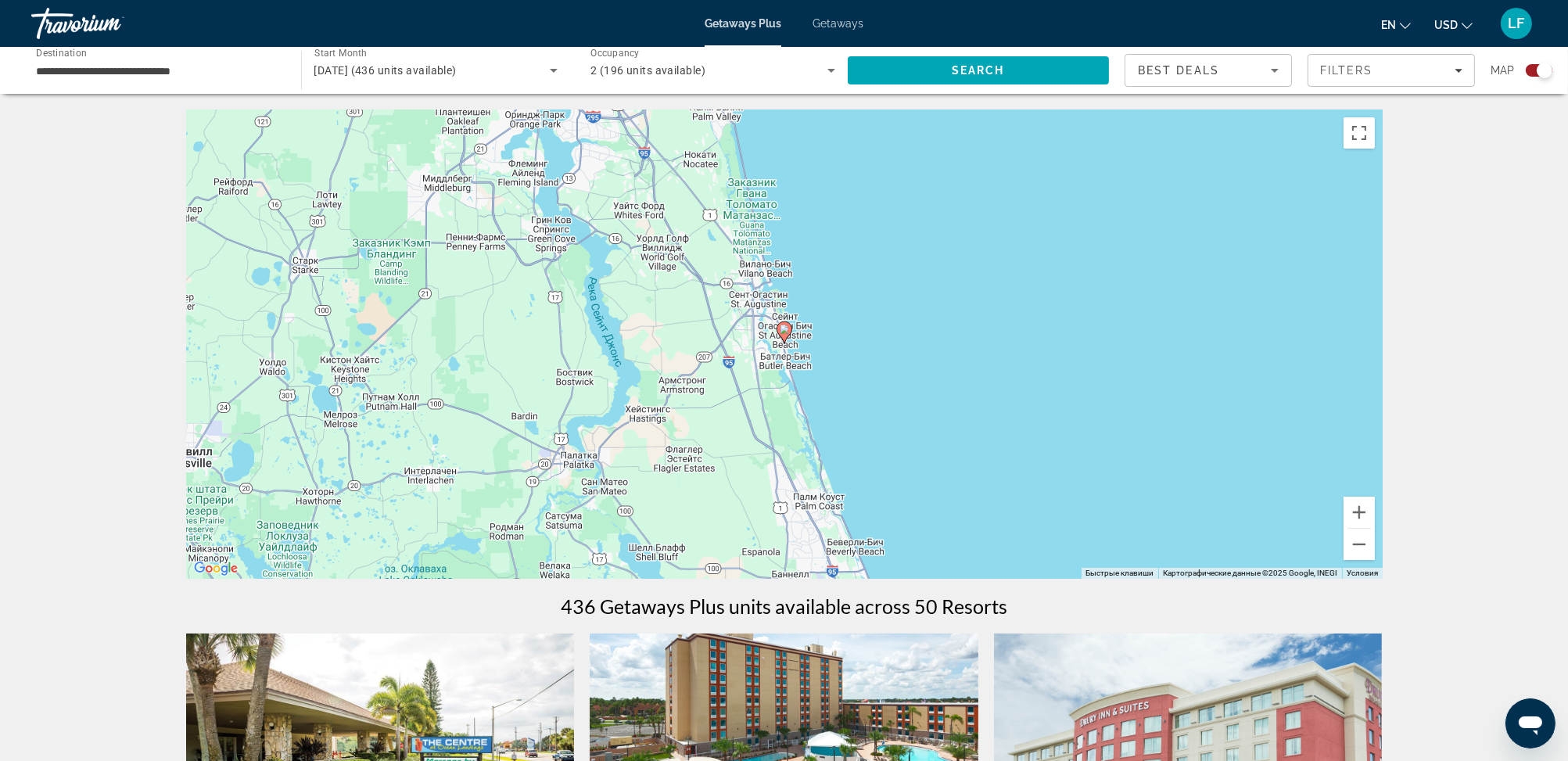
click at [785, 327] on image "Main content" at bounding box center [784, 329] width 9 height 9
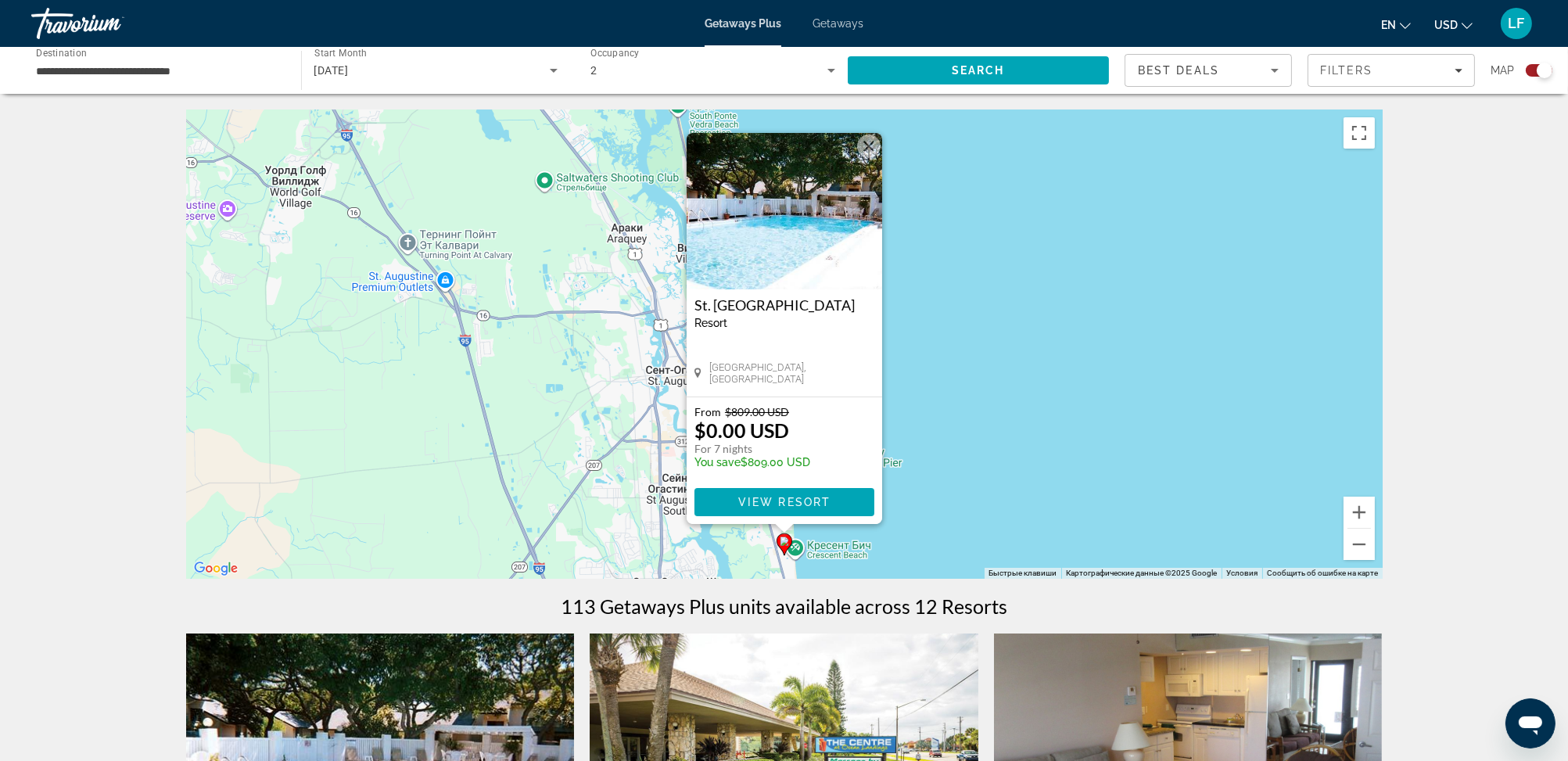
click at [1515, 22] on span "LF" at bounding box center [1516, 23] width 16 height 16
click at [991, 392] on div "Чтобы активировать перетаскивание с помощью клавиатуры, нажмите Alt + Ввод. Пос…" at bounding box center [784, 344] width 1196 height 469
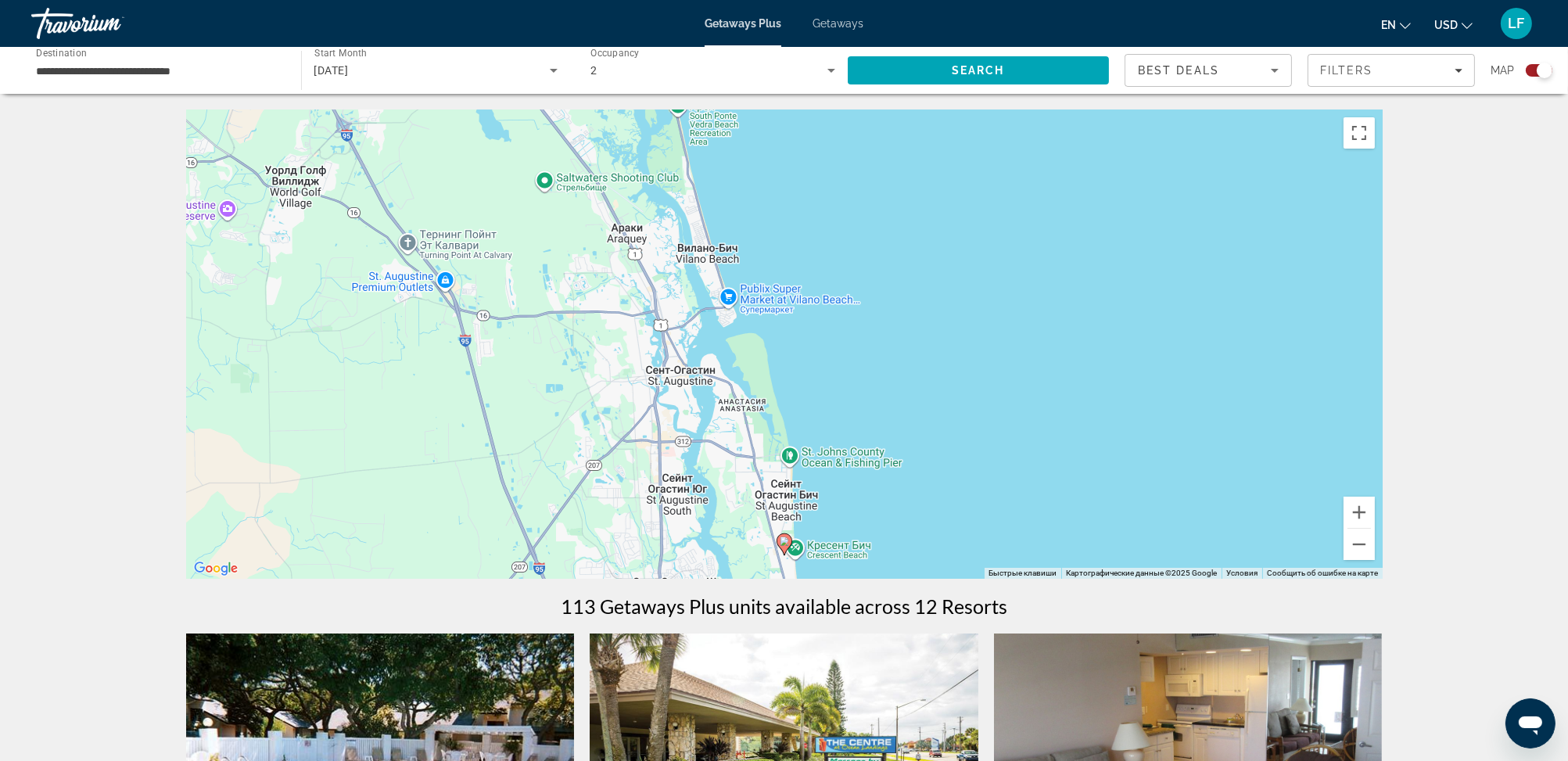
click at [785, 540] on image "Main content" at bounding box center [784, 540] width 9 height 9
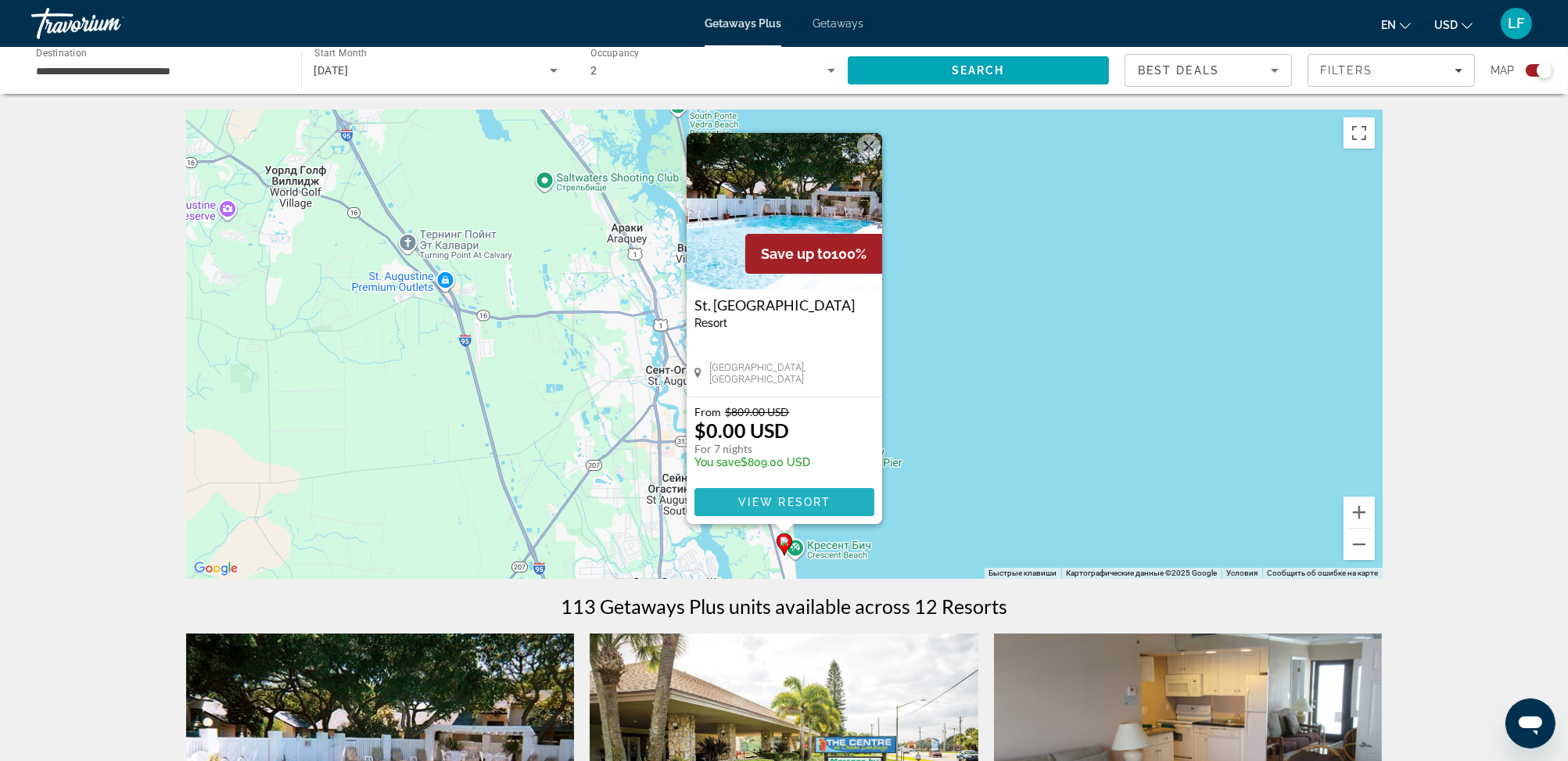
click at [764, 499] on span "View Resort" at bounding box center [784, 502] width 92 height 13
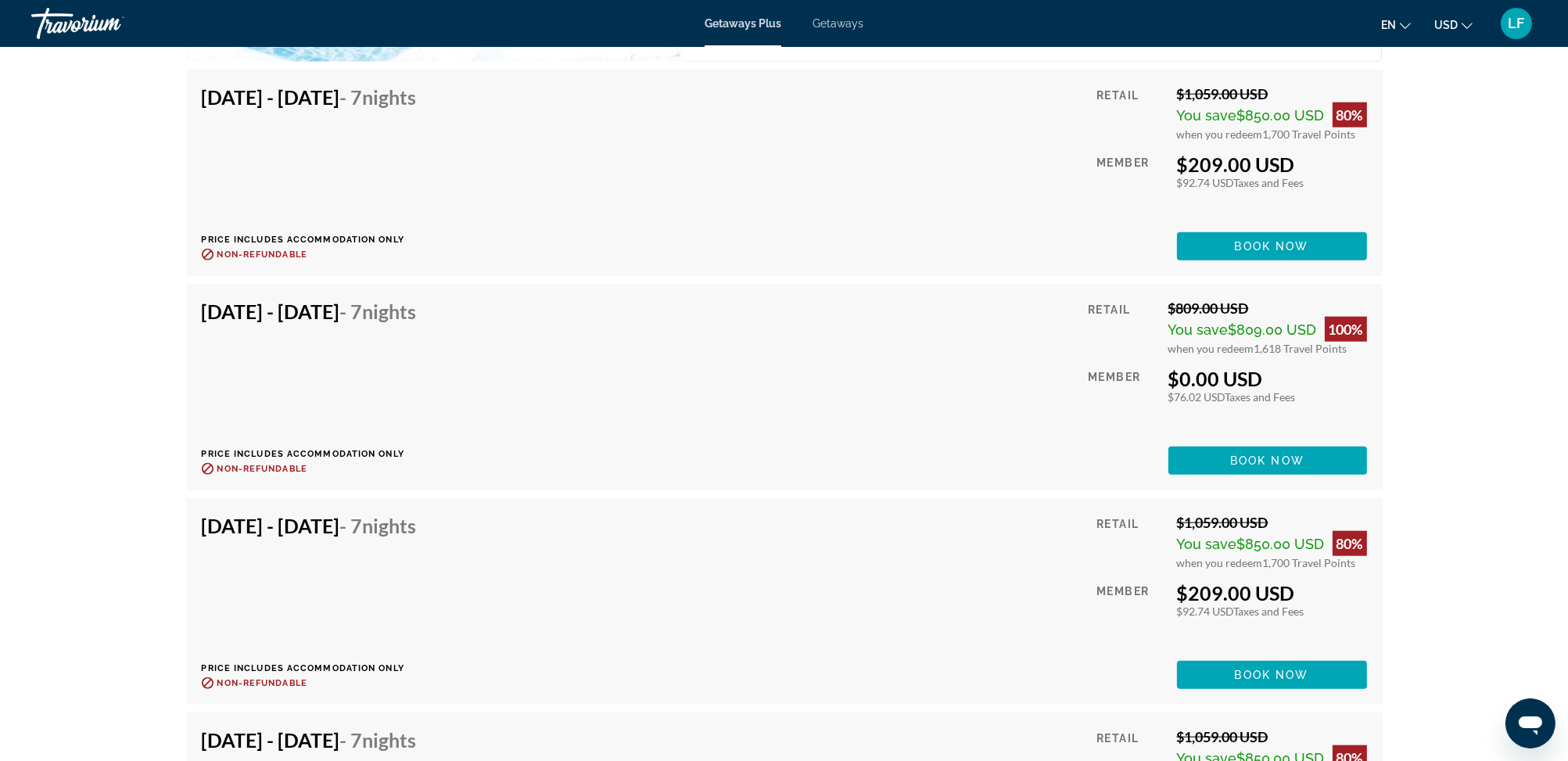
scroll to position [2659, 0]
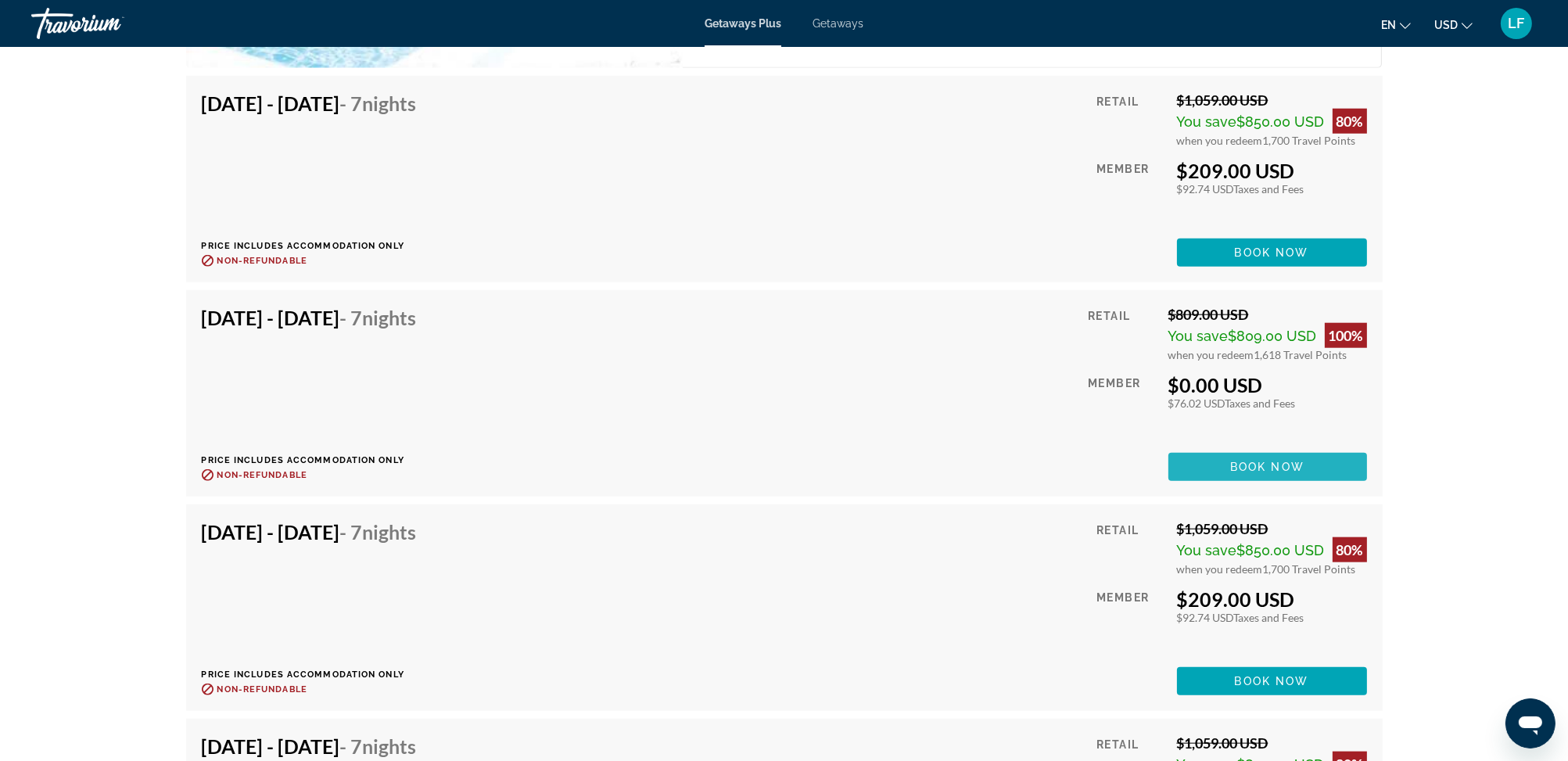
click at [1251, 463] on span "Book now" at bounding box center [1267, 466] width 74 height 13
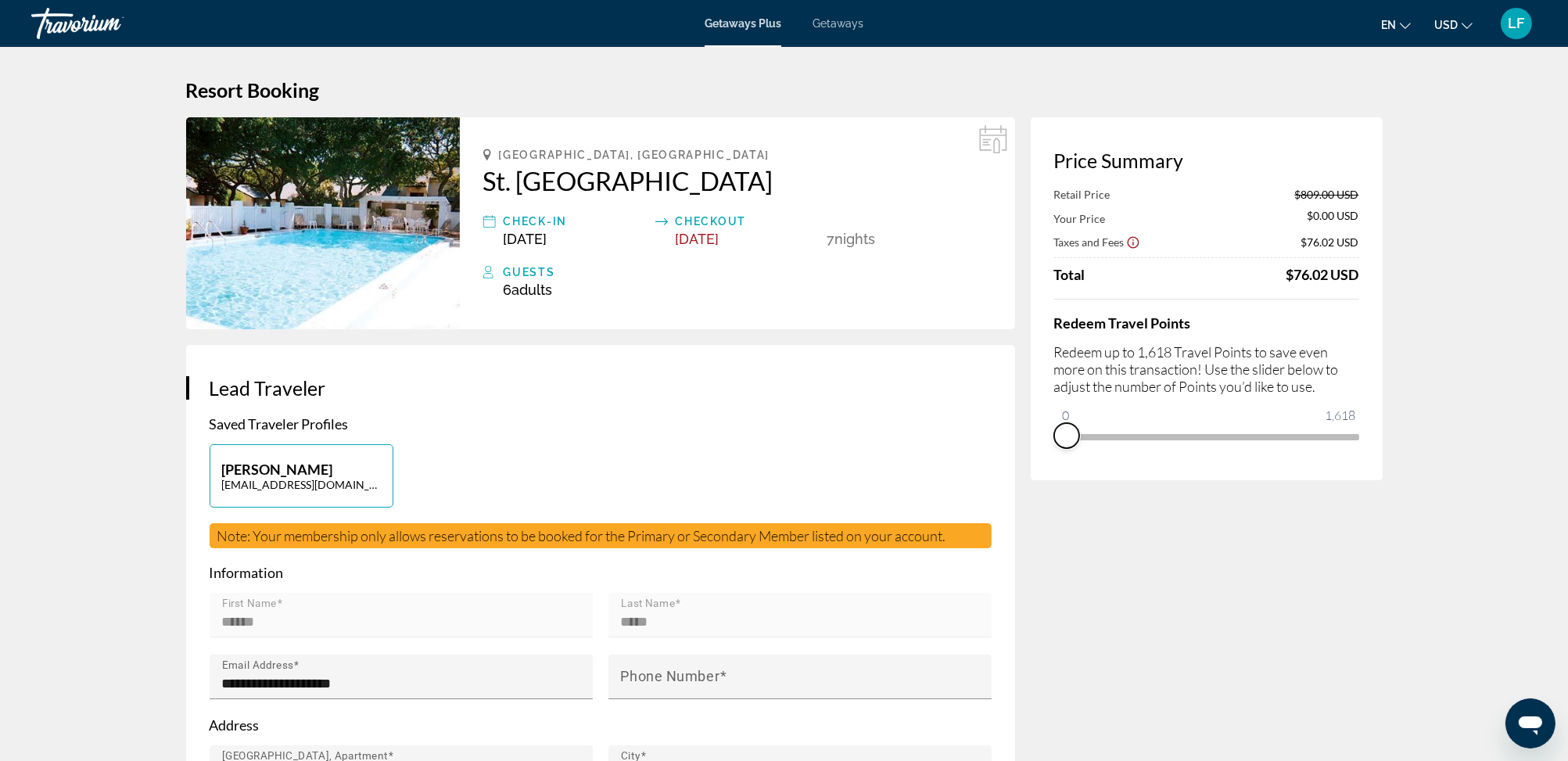
drag, startPoint x: 1347, startPoint y: 452, endPoint x: 1055, endPoint y: 466, distance: 292.3
click at [1055, 466] on div "Price Summary Retail Price $809.00 USD Your Price $0.00 USD Taxes and Fees $76.…" at bounding box center [1207, 298] width 352 height 363
drag, startPoint x: 1061, startPoint y: 411, endPoint x: 1452, endPoint y: 442, distance: 392.2
